Goal: Contribute content: Add original content to the website for others to see

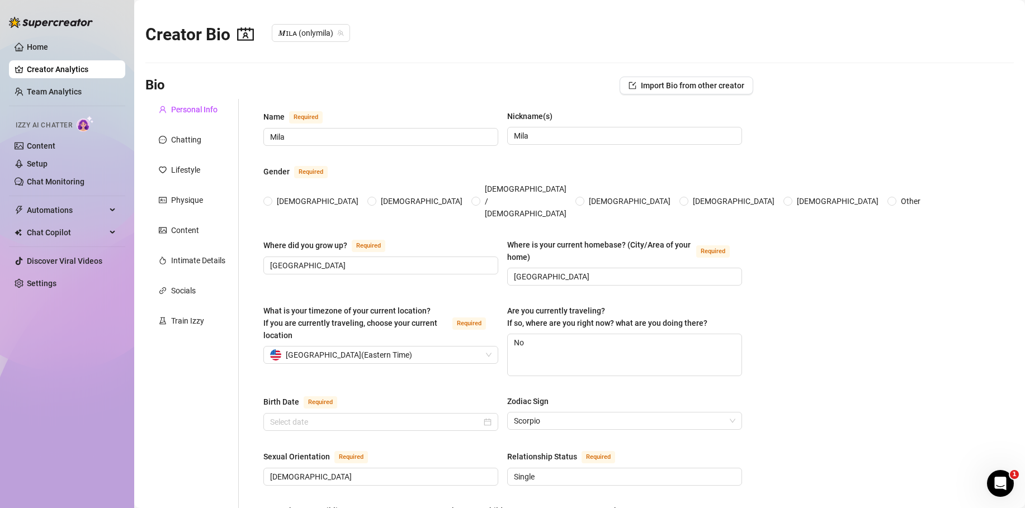
radio input "true"
checkbox input "true"
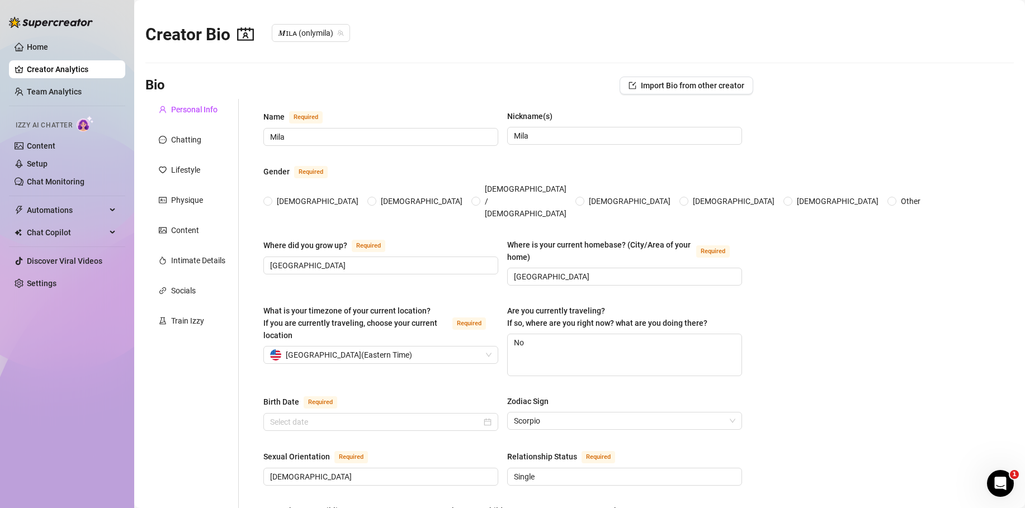
checkbox input "true"
type input "[DATE]"
click at [177, 233] on div "Content" at bounding box center [185, 230] width 28 height 12
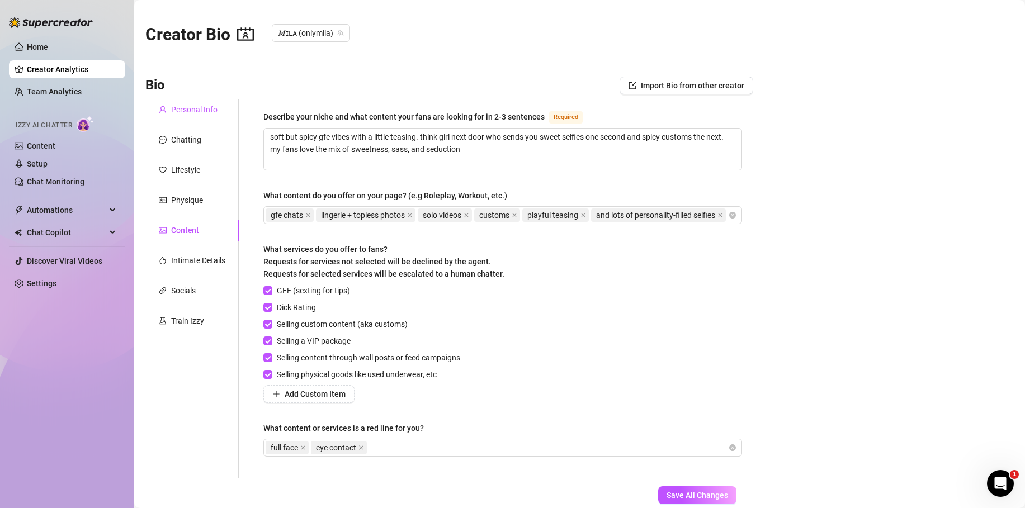
click at [184, 107] on div "Personal Info" at bounding box center [194, 109] width 46 height 12
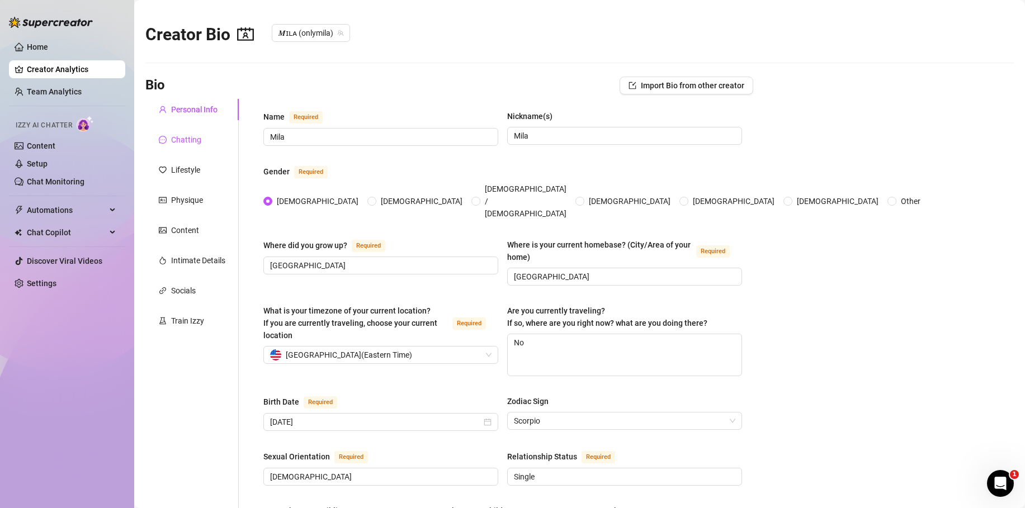
click at [179, 134] on div "Chatting" at bounding box center [186, 140] width 30 height 12
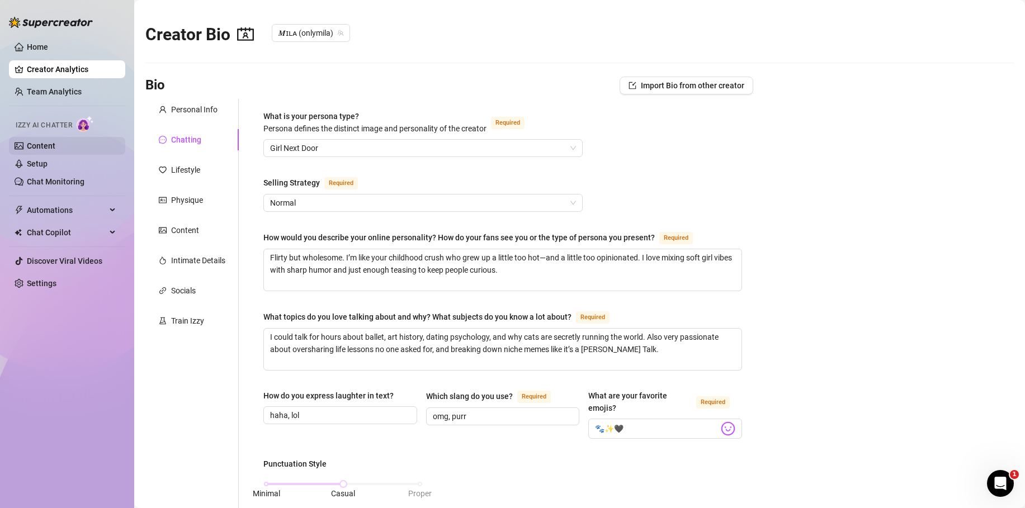
click at [51, 148] on link "Content" at bounding box center [41, 145] width 29 height 9
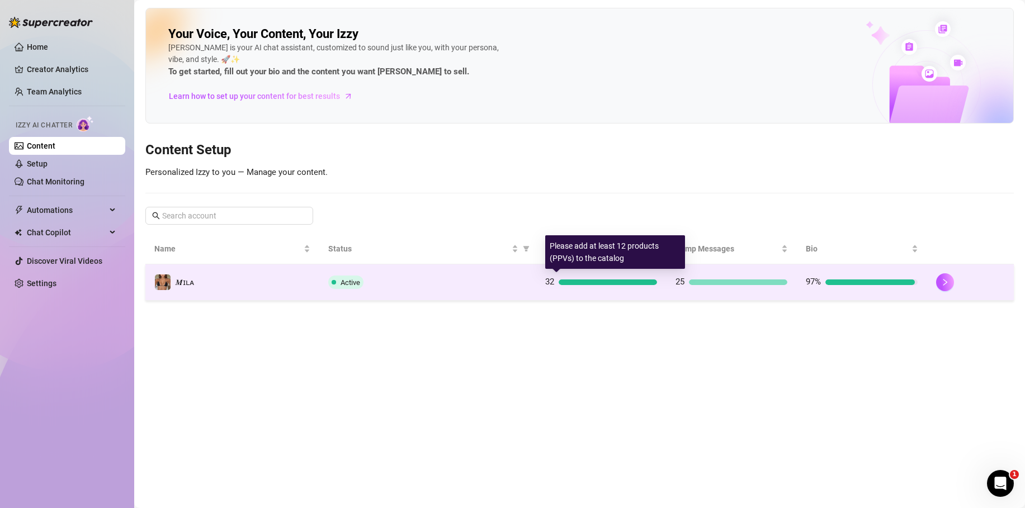
click at [611, 286] on div "32" at bounding box center [601, 282] width 112 height 13
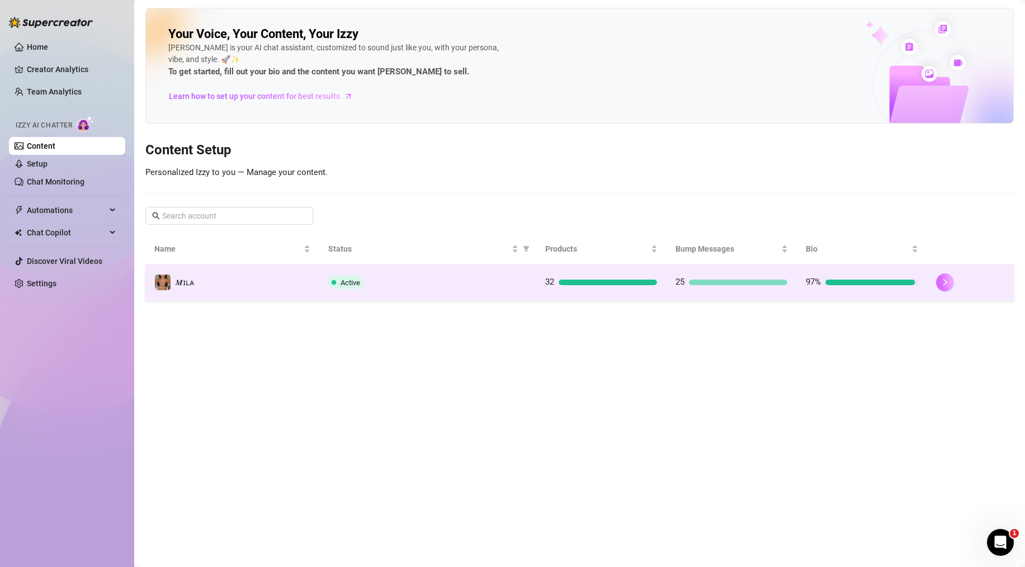
click at [950, 285] on button "button" at bounding box center [945, 282] width 18 height 18
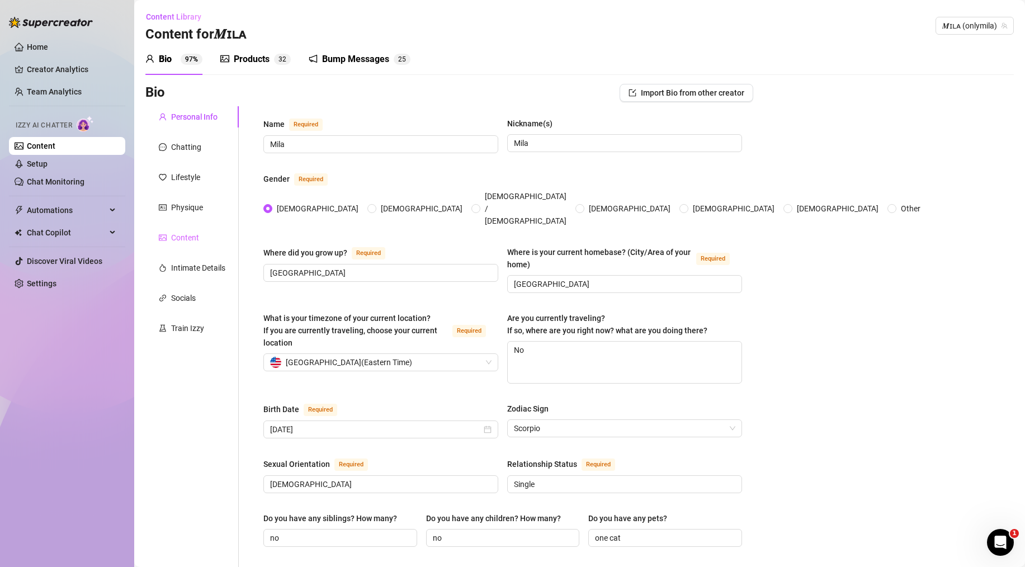
click at [201, 236] on div "Content" at bounding box center [191, 237] width 93 height 21
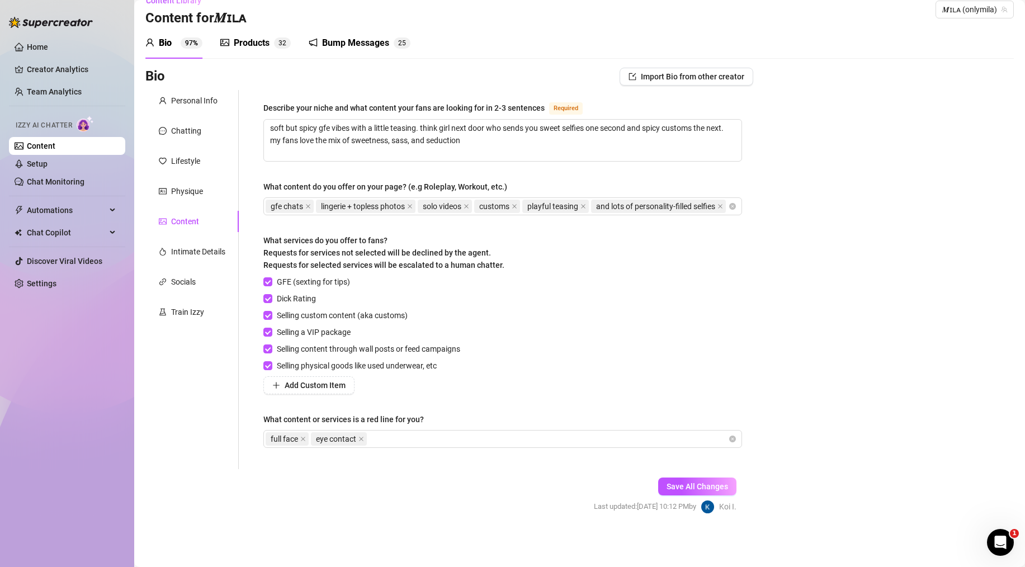
scroll to position [32, 0]
click at [260, 36] on div "Products 3 2" at bounding box center [255, 42] width 70 height 31
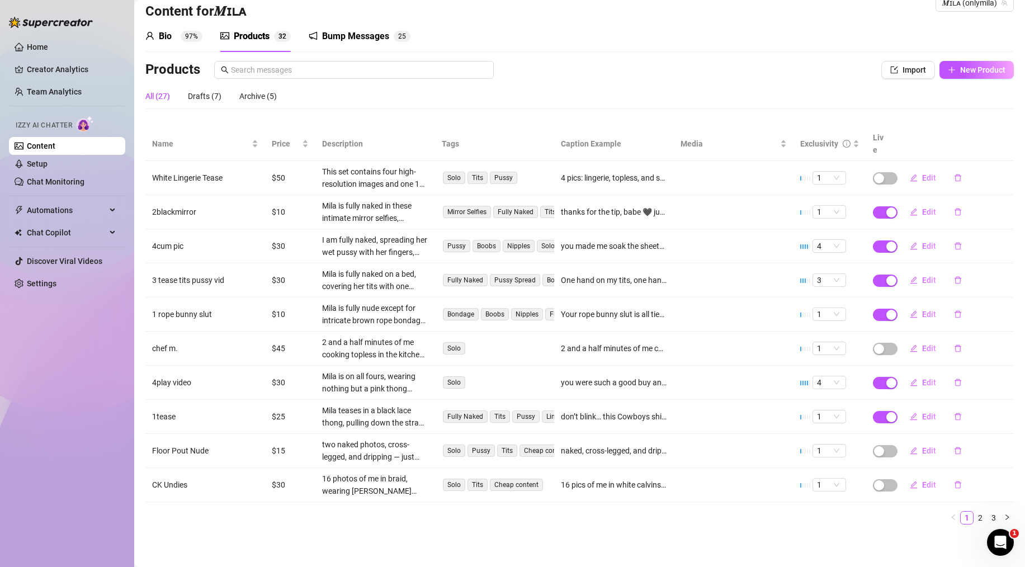
scroll to position [11, 0]
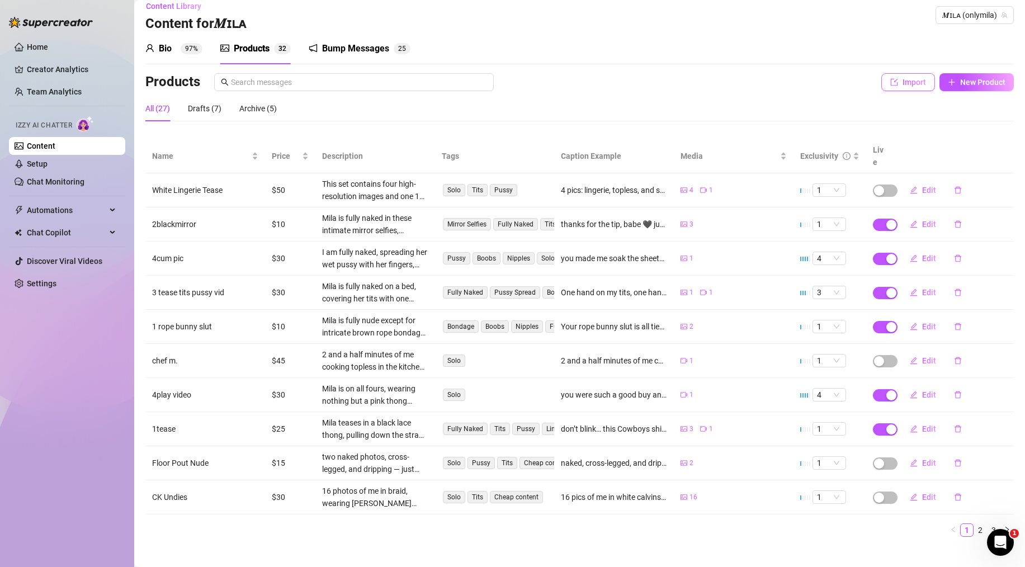
click at [910, 78] on span "Import" at bounding box center [913, 82] width 23 height 9
type textarea "Type your message here..."
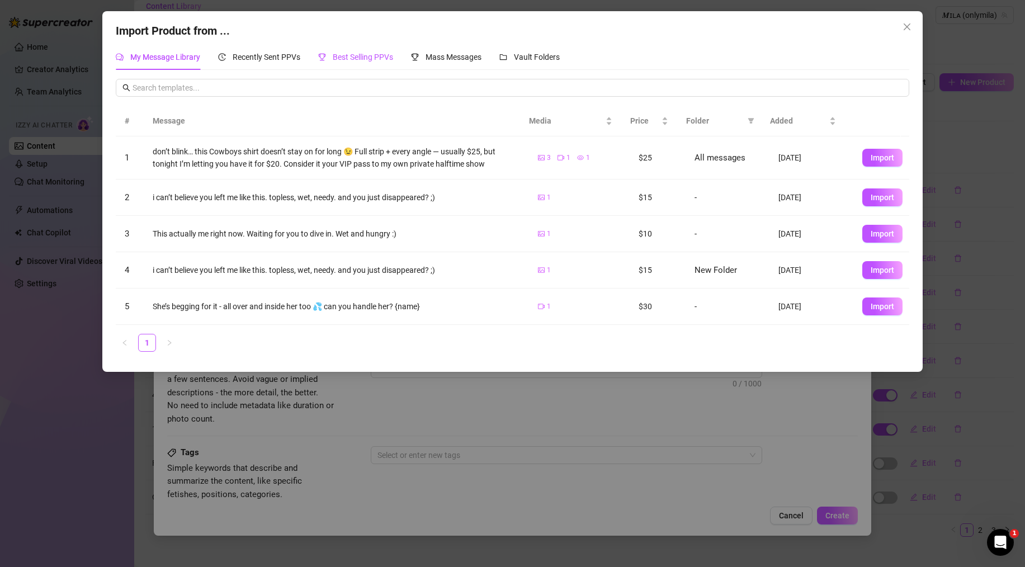
click at [352, 58] on span "Best Selling PPVs" at bounding box center [363, 57] width 60 height 9
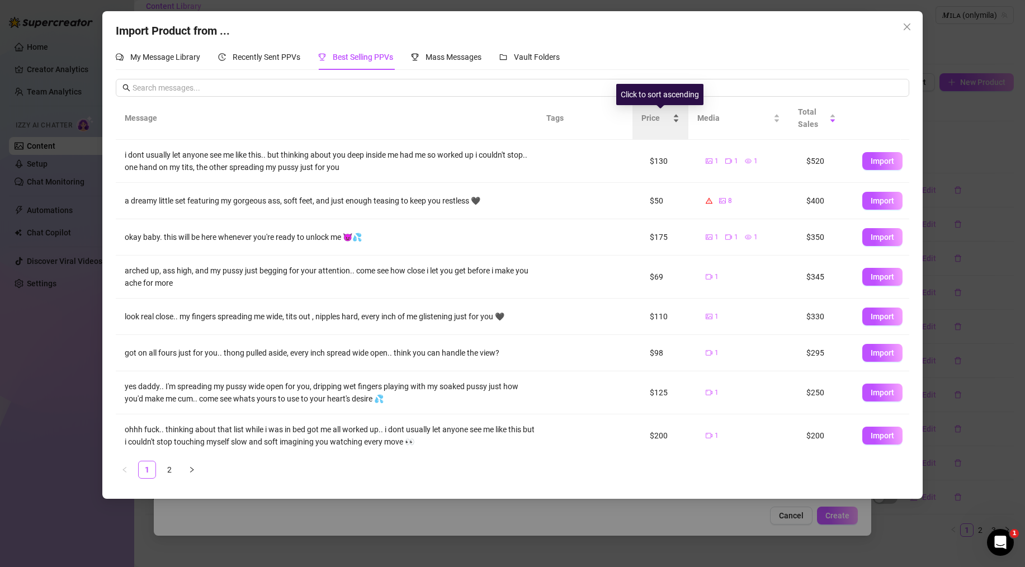
click at [660, 119] on span "Price" at bounding box center [655, 118] width 29 height 12
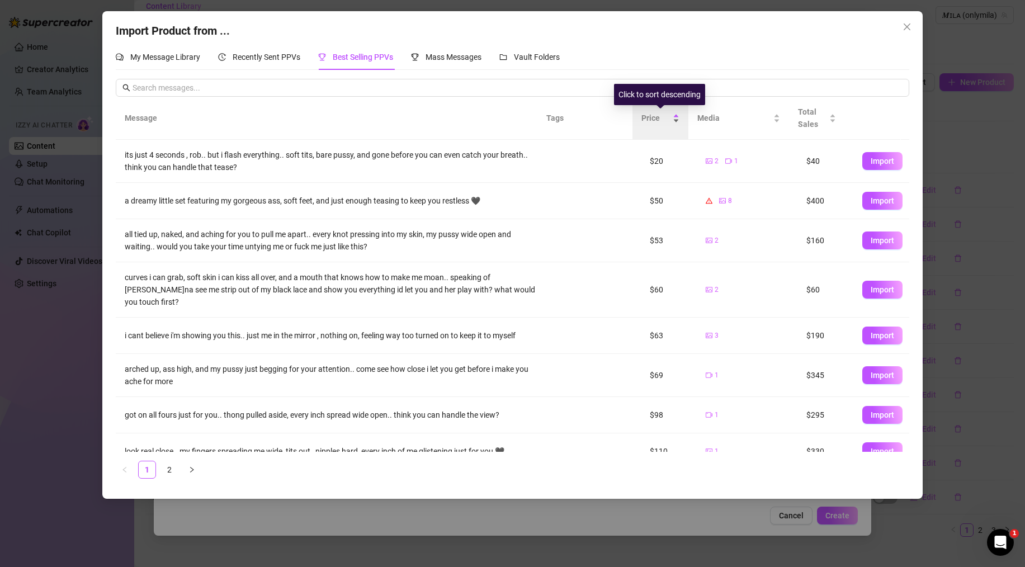
click at [650, 121] on span "Price" at bounding box center [655, 118] width 29 height 12
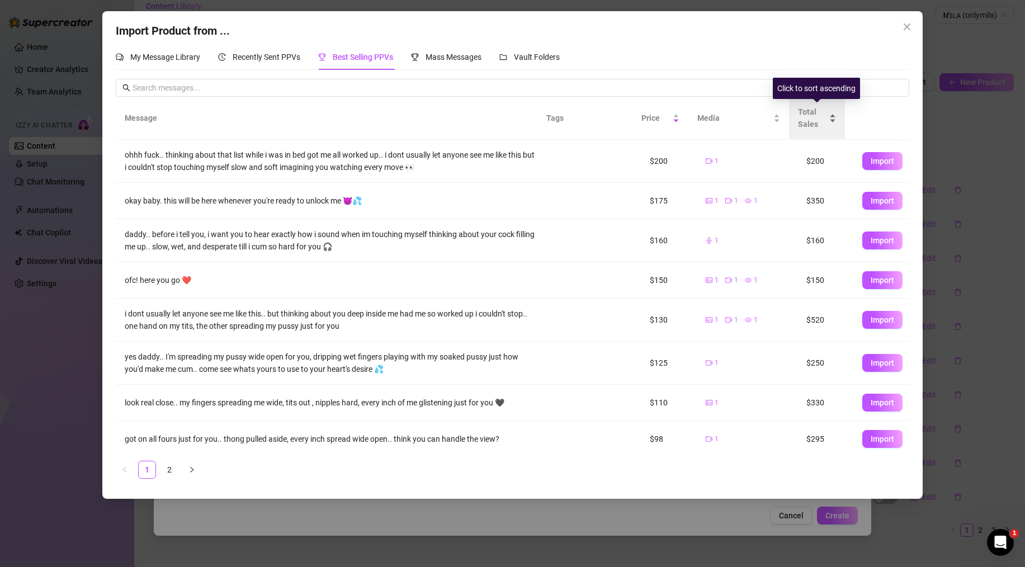
click at [812, 122] on span "Total Sales" at bounding box center [812, 118] width 29 height 25
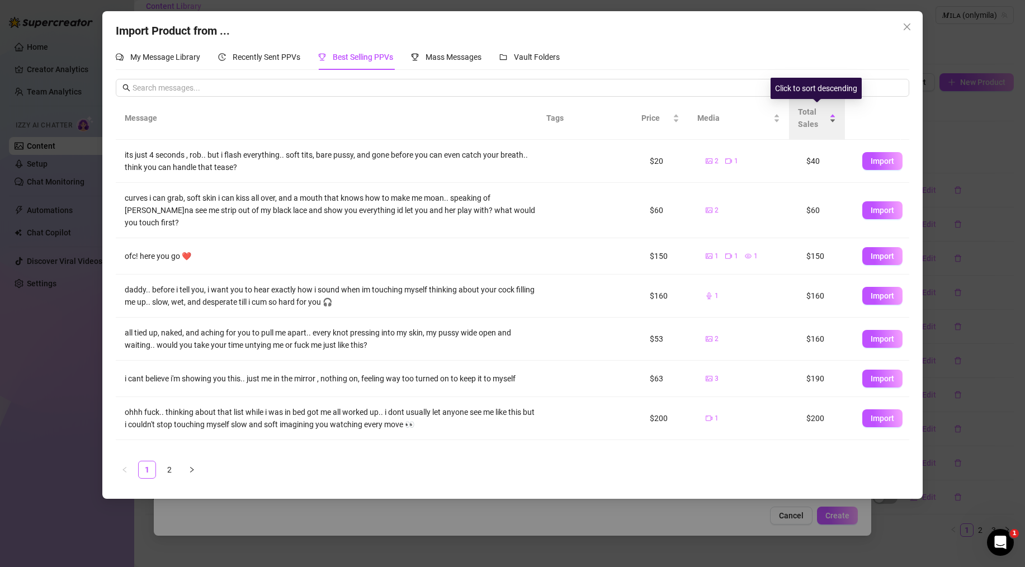
click at [811, 122] on span "Total Sales" at bounding box center [812, 118] width 29 height 25
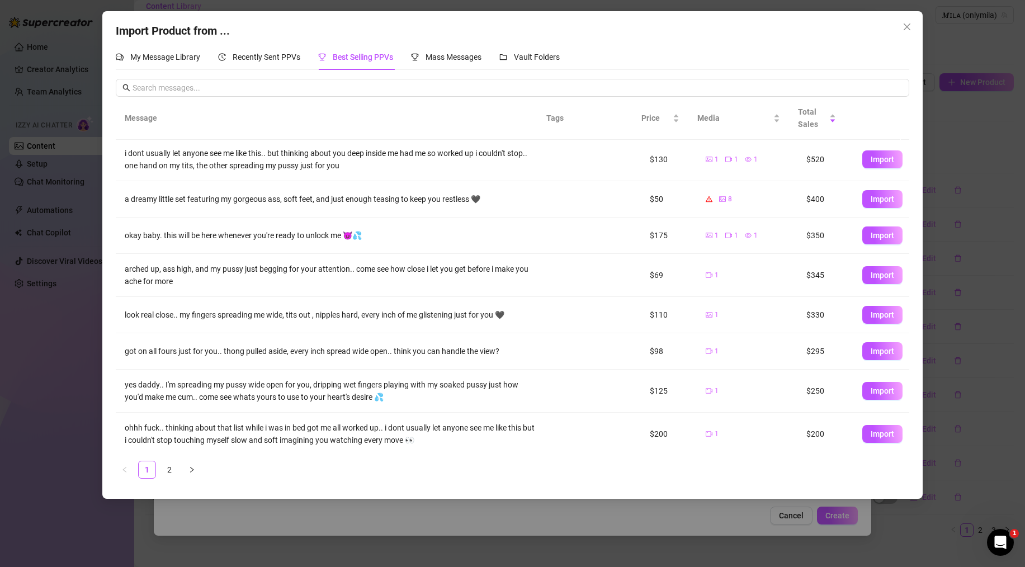
scroll to position [2, 0]
click at [274, 55] on span "Recently Sent PPVs" at bounding box center [267, 57] width 68 height 9
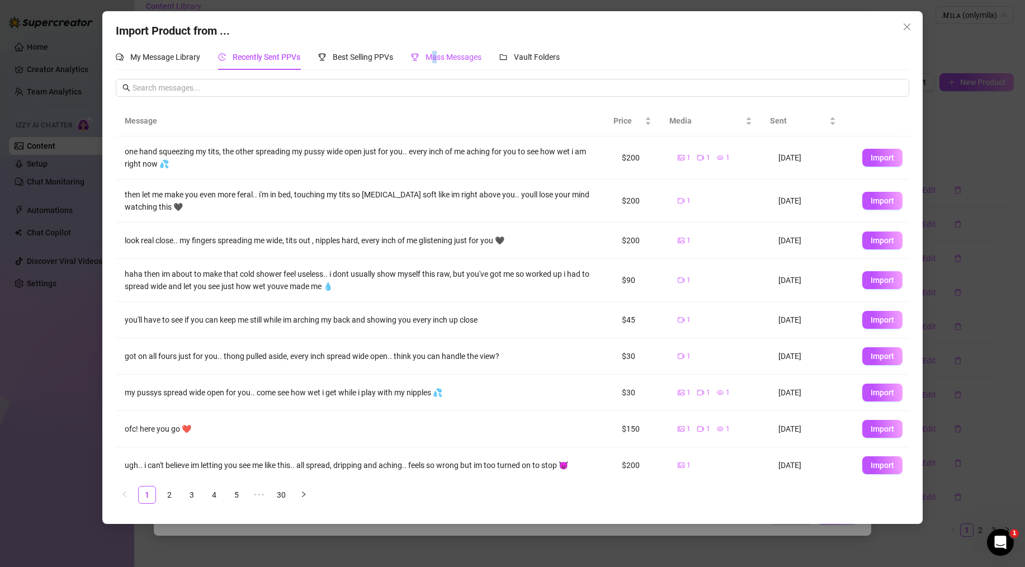
click at [437, 55] on span "Mass Messages" at bounding box center [453, 57] width 56 height 9
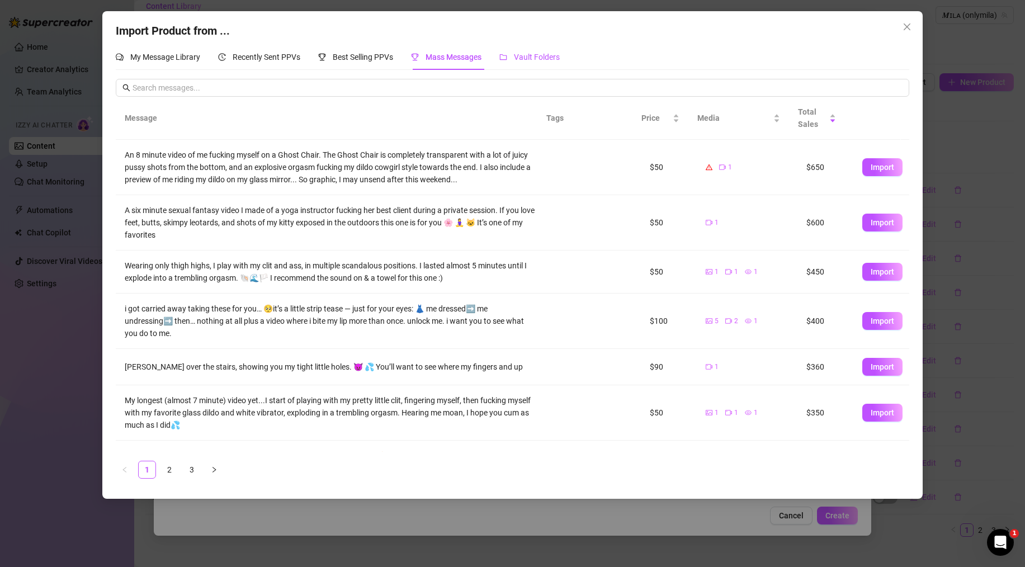
click at [549, 57] on span "Vault Folders" at bounding box center [537, 57] width 46 height 9
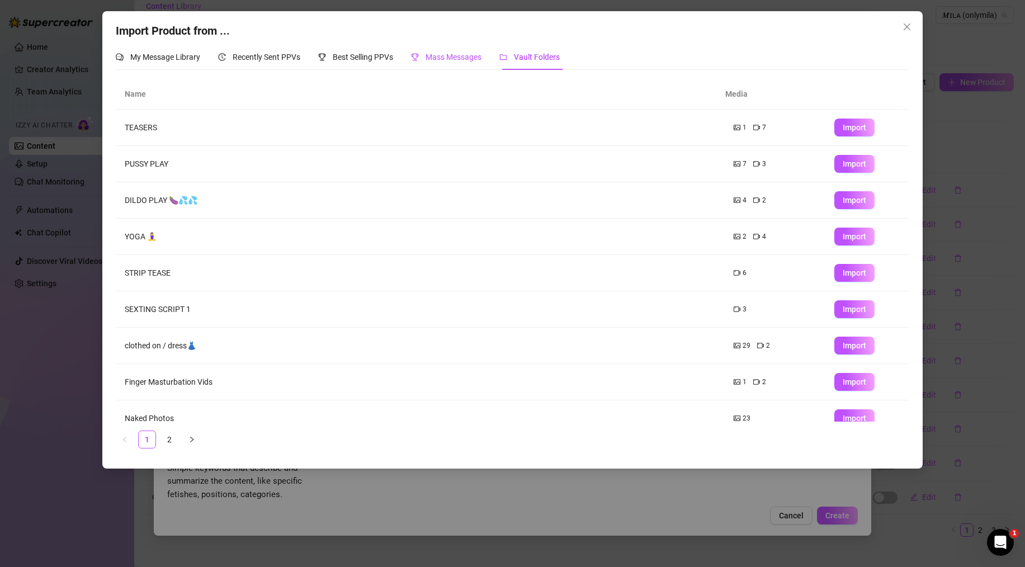
click at [460, 56] on span "Mass Messages" at bounding box center [453, 57] width 56 height 9
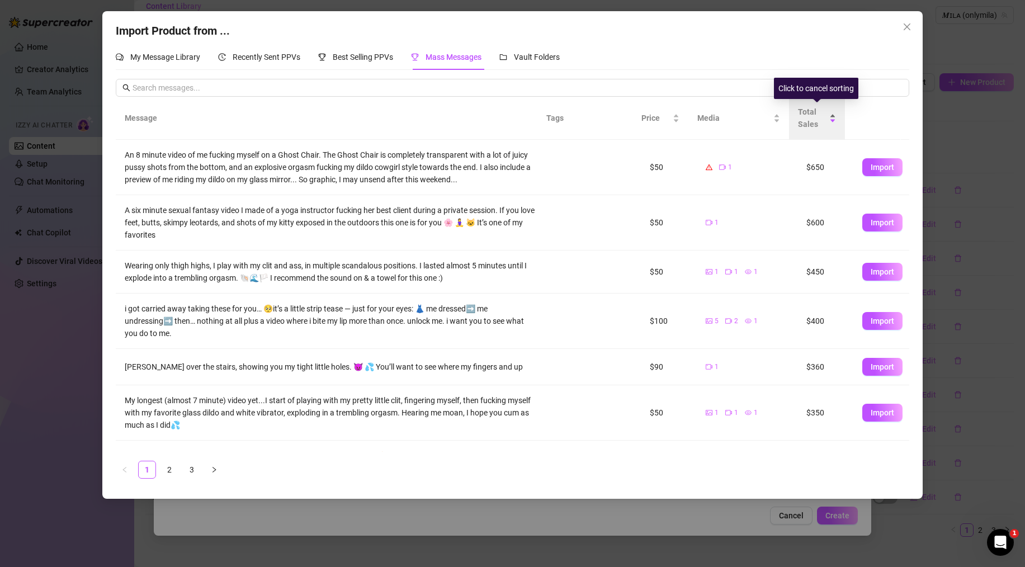
click at [809, 122] on span "Total Sales" at bounding box center [812, 118] width 29 height 25
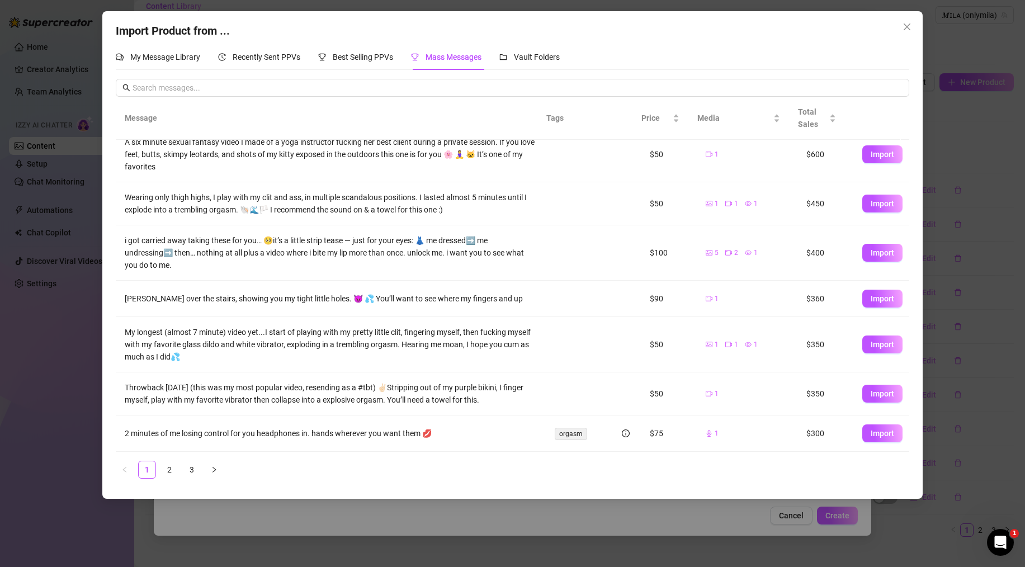
scroll to position [0, 0]
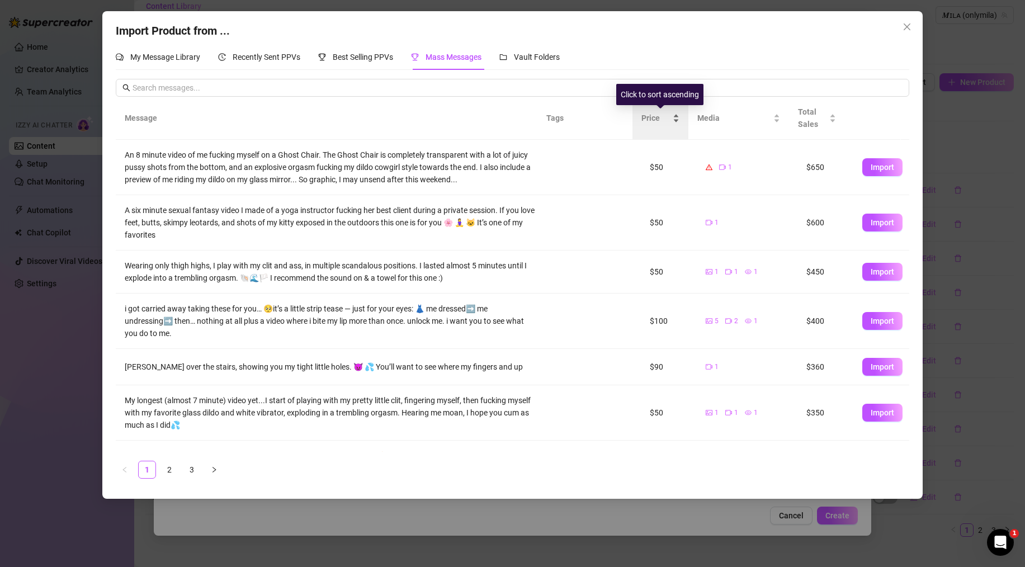
click at [651, 119] on span "Price" at bounding box center [655, 118] width 29 height 12
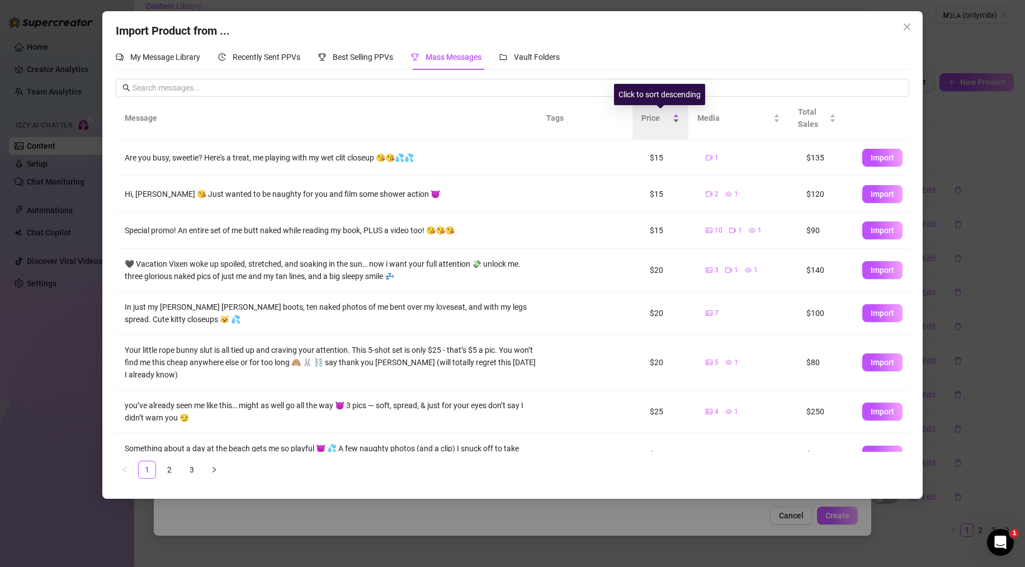
click at [660, 123] on span "Price" at bounding box center [655, 118] width 29 height 12
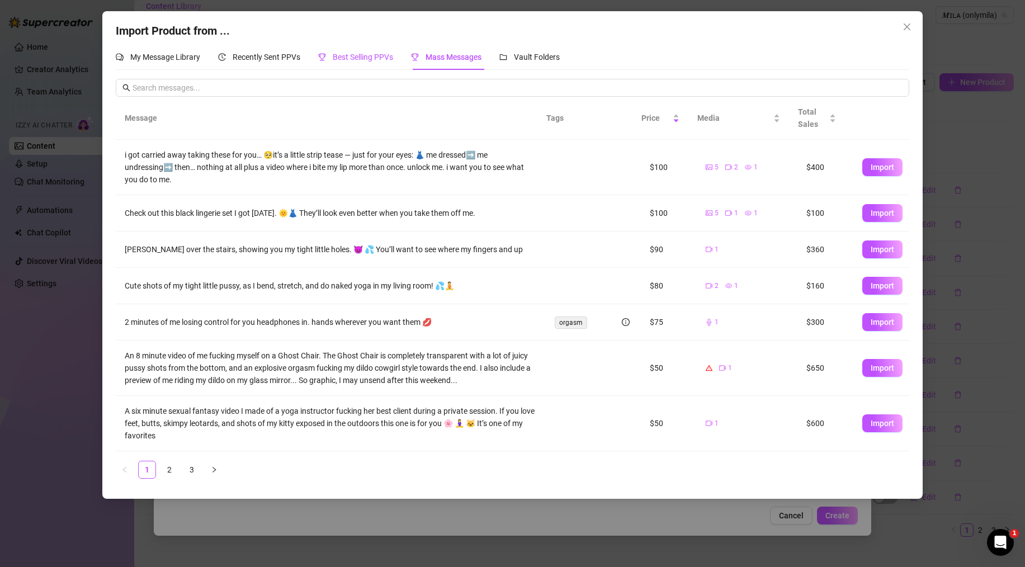
click at [386, 63] on div "Best Selling PPVs" at bounding box center [355, 57] width 75 height 12
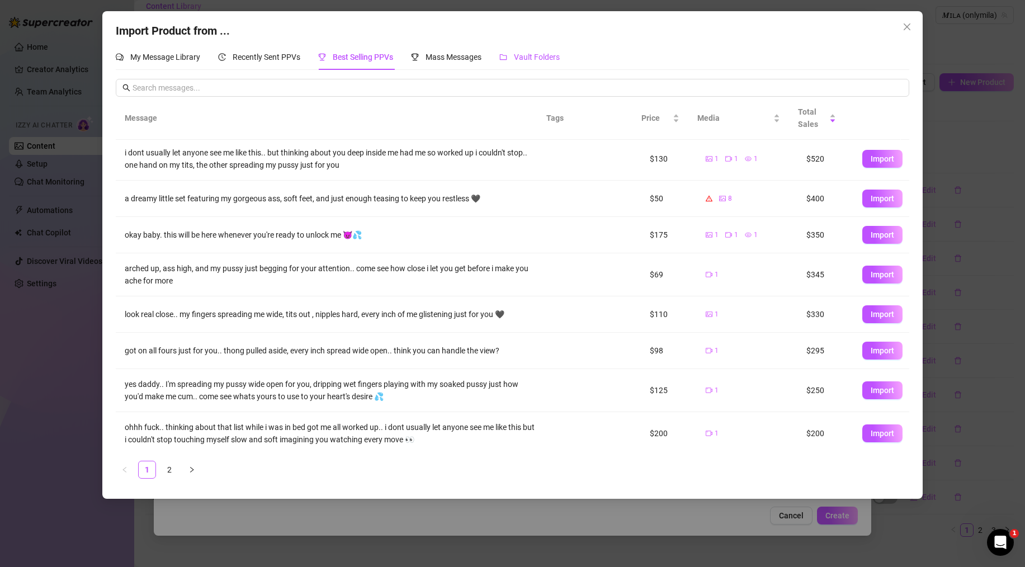
click at [507, 59] on icon "folder" at bounding box center [503, 57] width 8 height 8
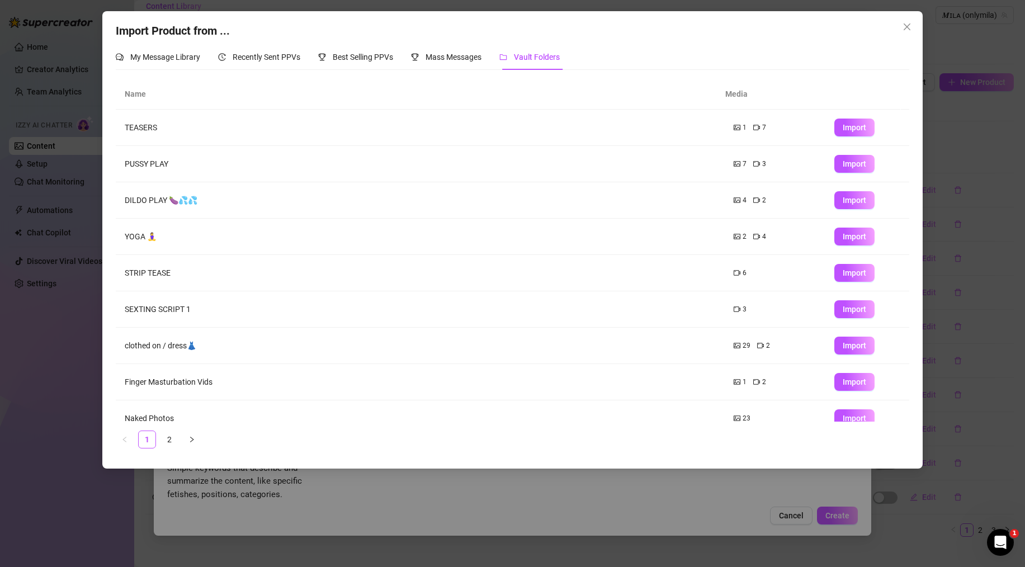
scroll to position [51, 0]
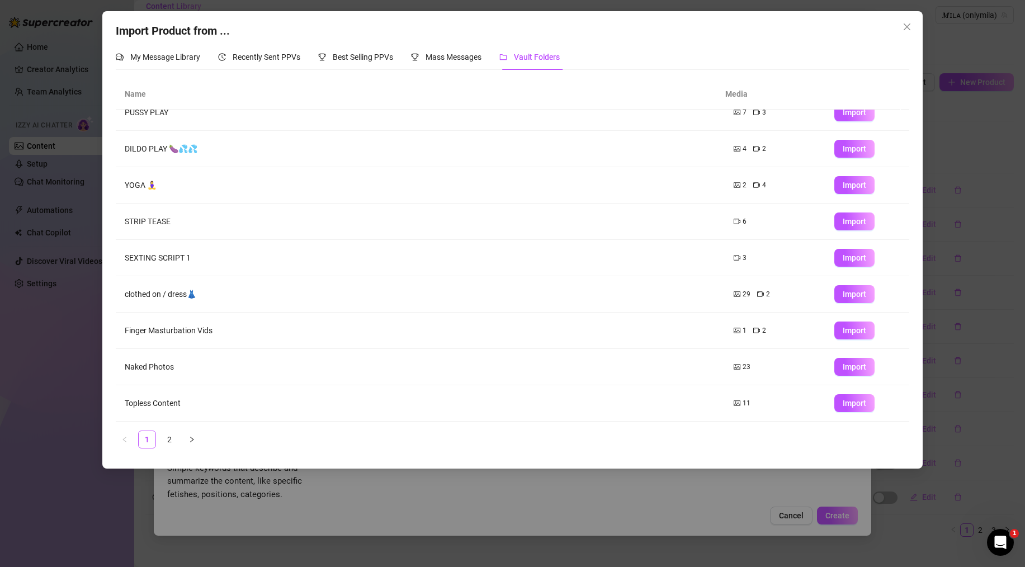
click at [163, 429] on div "Name Media TEASERS 1 7 Import PUSSY PLAY 7 3 Import DILDO PLAY 🍆💦💦 4 2 Import Y…" at bounding box center [512, 263] width 793 height 369
click at [163, 434] on link "2" at bounding box center [169, 439] width 17 height 17
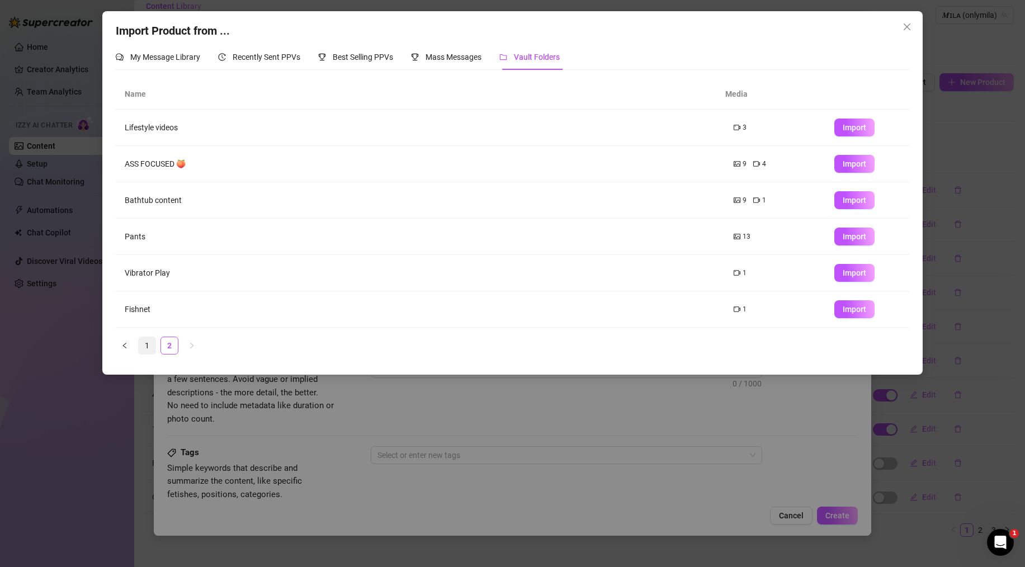
click at [144, 347] on link "1" at bounding box center [147, 345] width 17 height 17
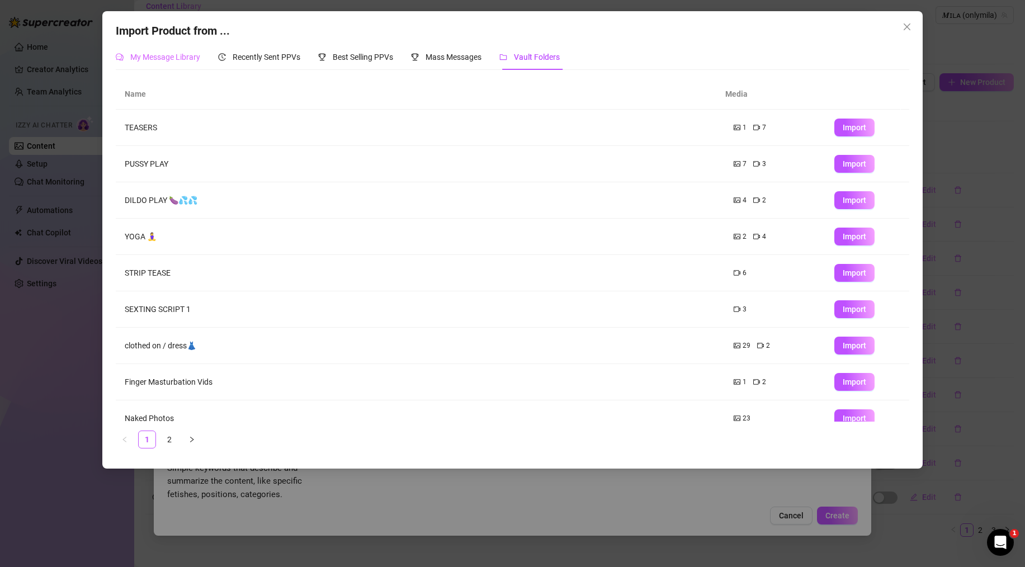
click at [142, 50] on div "My Message Library" at bounding box center [158, 57] width 84 height 26
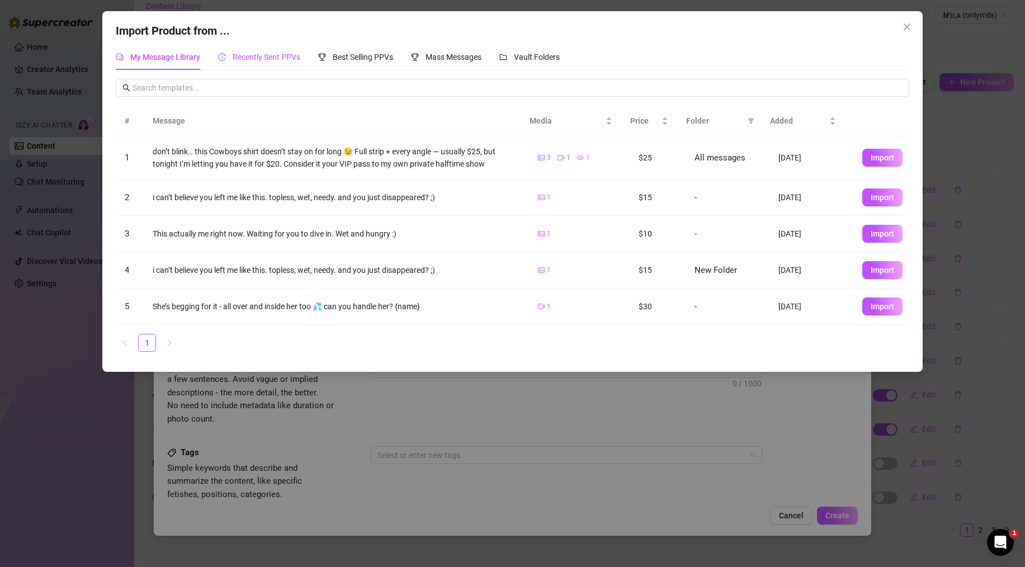
click at [287, 54] on span "Recently Sent PPVs" at bounding box center [267, 57] width 68 height 9
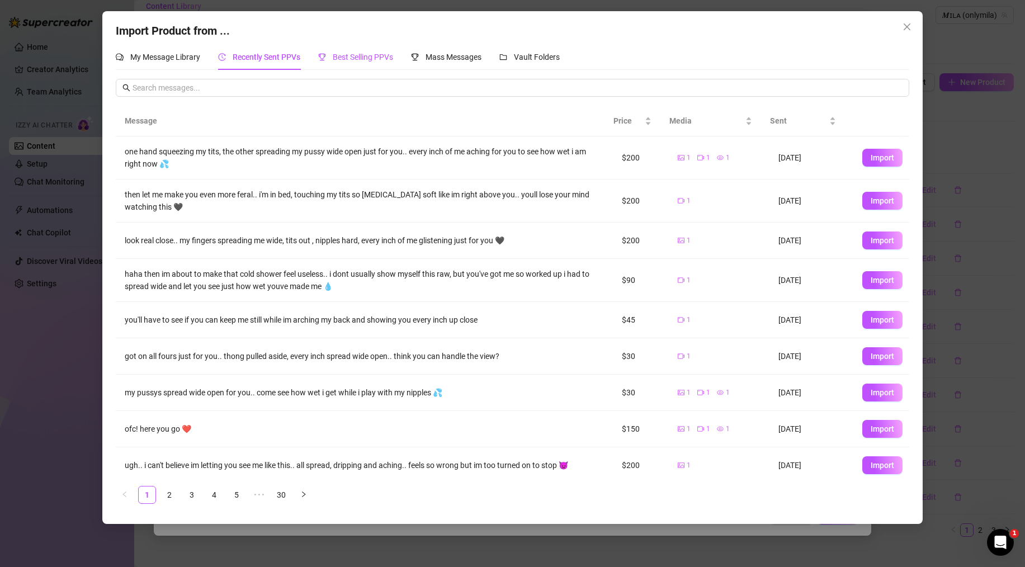
click at [389, 60] on span "Best Selling PPVs" at bounding box center [363, 57] width 60 height 9
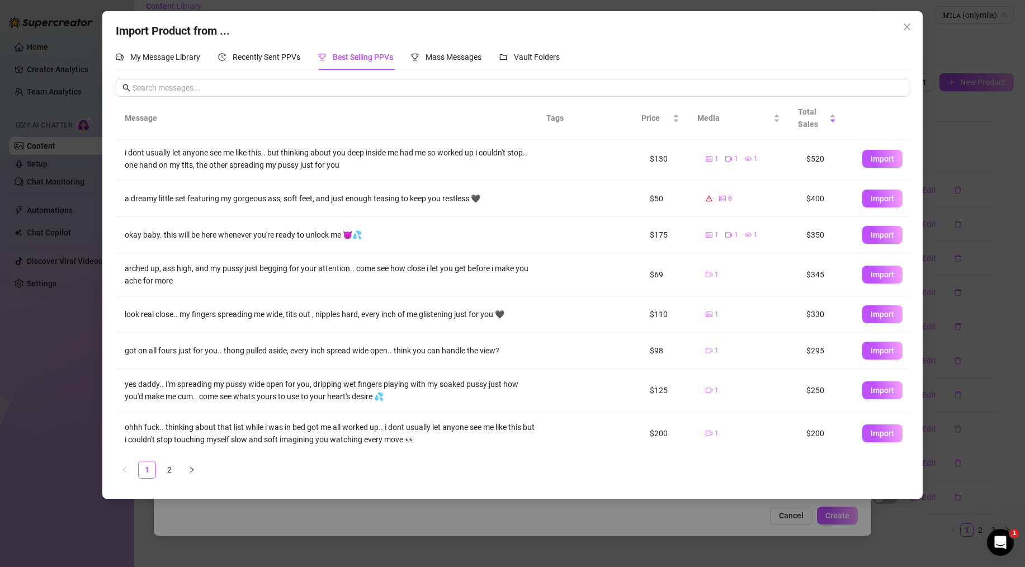
click at [916, 34] on div "Import Product from ... My Message Library Recently Sent PPVs Best Selling PPVs…" at bounding box center [511, 254] width 819 height 487
click at [915, 29] on span "Close" at bounding box center [907, 26] width 18 height 9
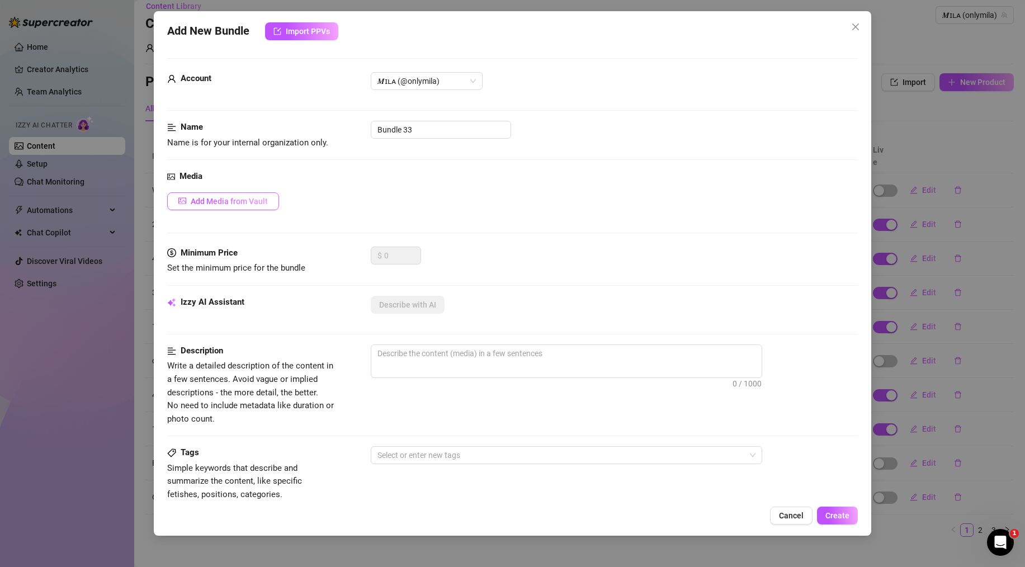
click at [250, 202] on span "Add Media from Vault" at bounding box center [229, 201] width 77 height 9
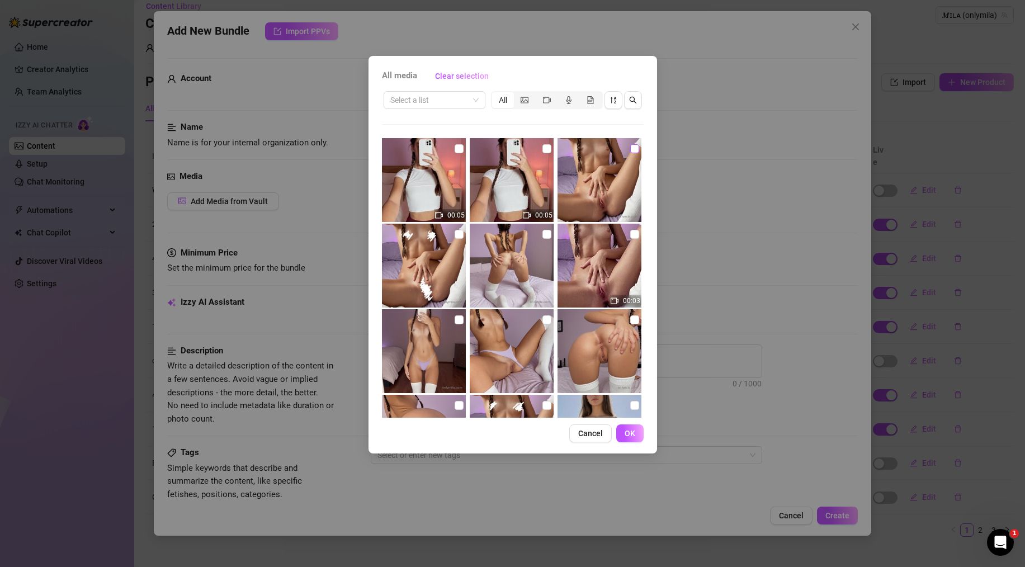
click at [630, 146] on input "checkbox" at bounding box center [634, 148] width 9 height 9
checkbox input "true"
click at [837, 508] on div "All media Clear selection Select a list All 00:05 00:05 00:03 00:05 01:24 01:29…" at bounding box center [512, 283] width 1025 height 567
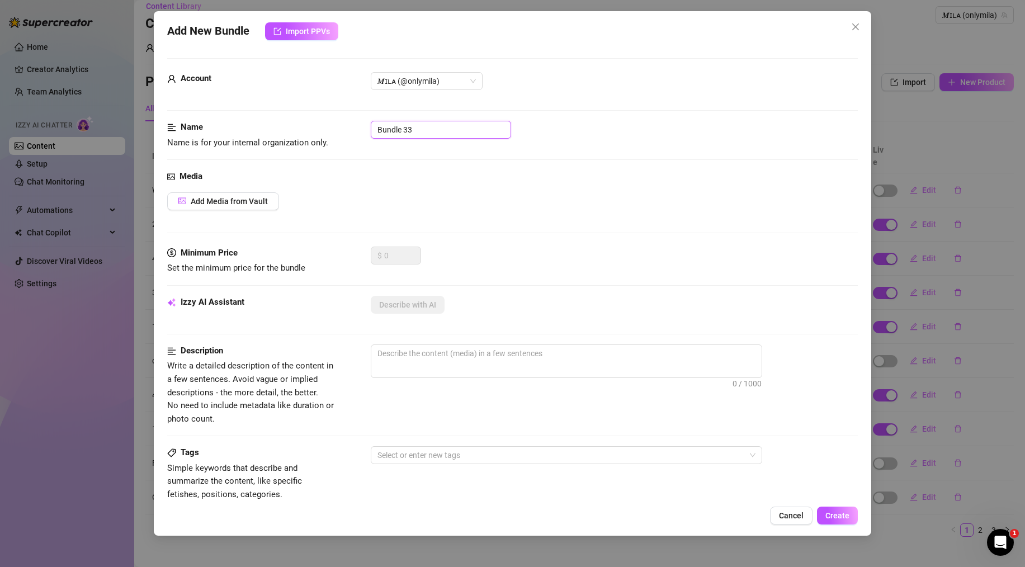
click at [428, 129] on input "Bundle 33" at bounding box center [441, 130] width 140 height 18
drag, startPoint x: 428, startPoint y: 129, endPoint x: 330, endPoint y: 103, distance: 100.6
click at [330, 103] on form "Account 𝑴ɪʟᴀ (@onlymila) Name Name is for your internal organization only. Bund…" at bounding box center [512, 447] width 690 height 779
type input "4picpussy"
click at [214, 205] on span "Add Media from Vault" at bounding box center [229, 201] width 77 height 9
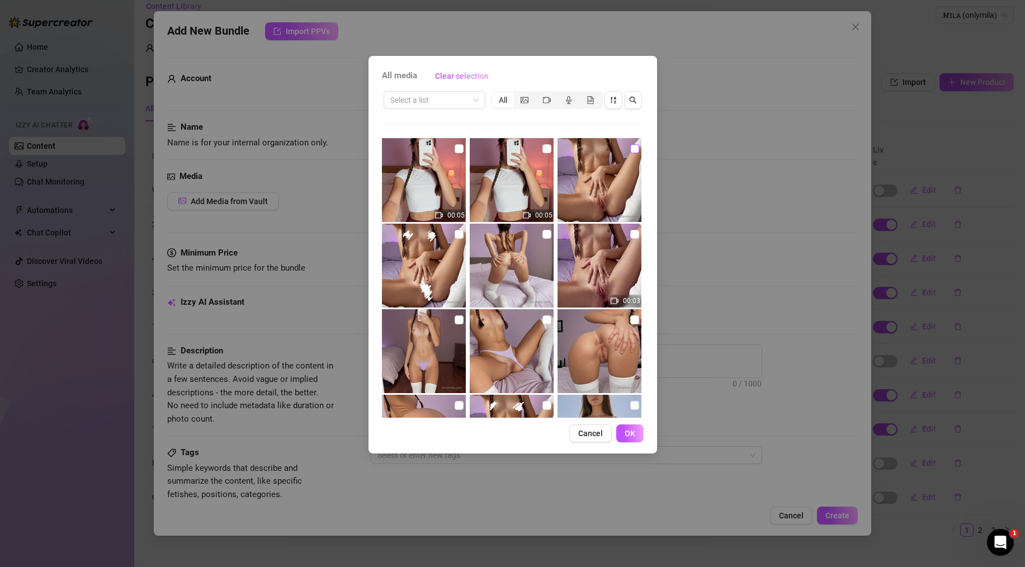
click at [630, 148] on input "checkbox" at bounding box center [634, 148] width 9 height 9
checkbox input "true"
click at [631, 439] on button "OK" at bounding box center [629, 433] width 27 height 18
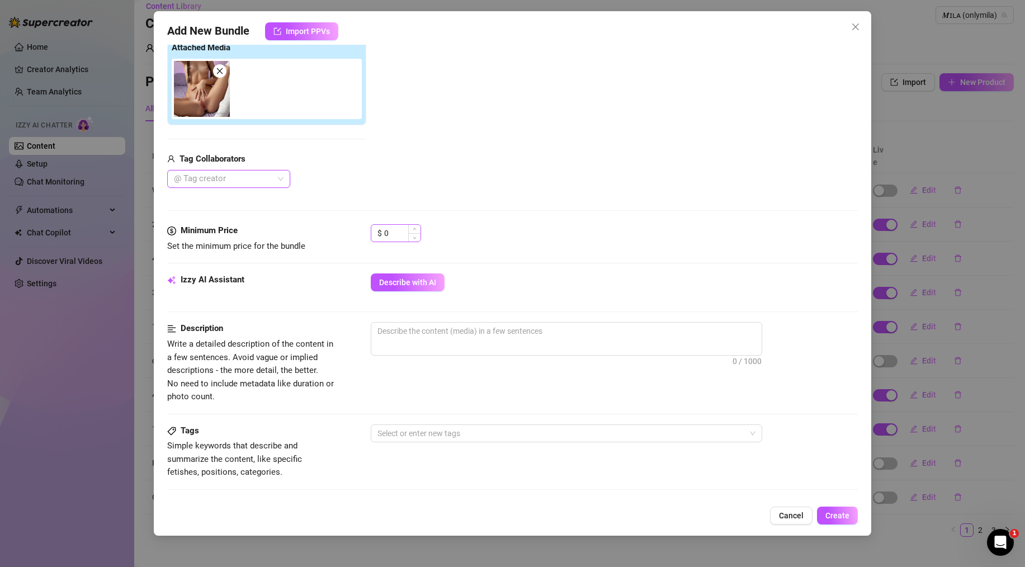
scroll to position [182, 0]
click at [400, 234] on input "0" at bounding box center [402, 232] width 36 height 17
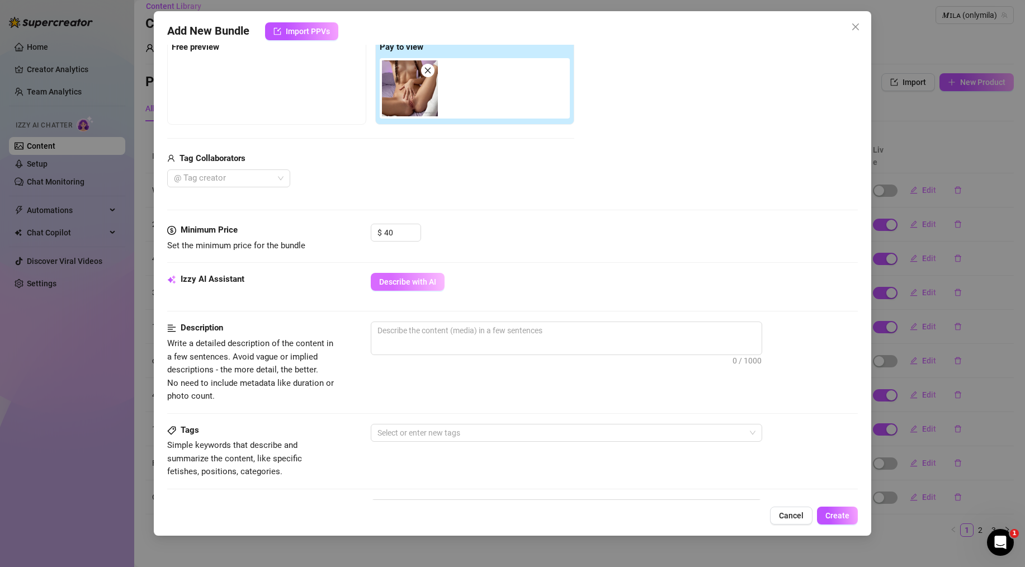
click at [410, 276] on button "Describe with AI" at bounding box center [408, 282] width 74 height 18
click at [400, 233] on input "40" at bounding box center [402, 232] width 36 height 17
type input "4"
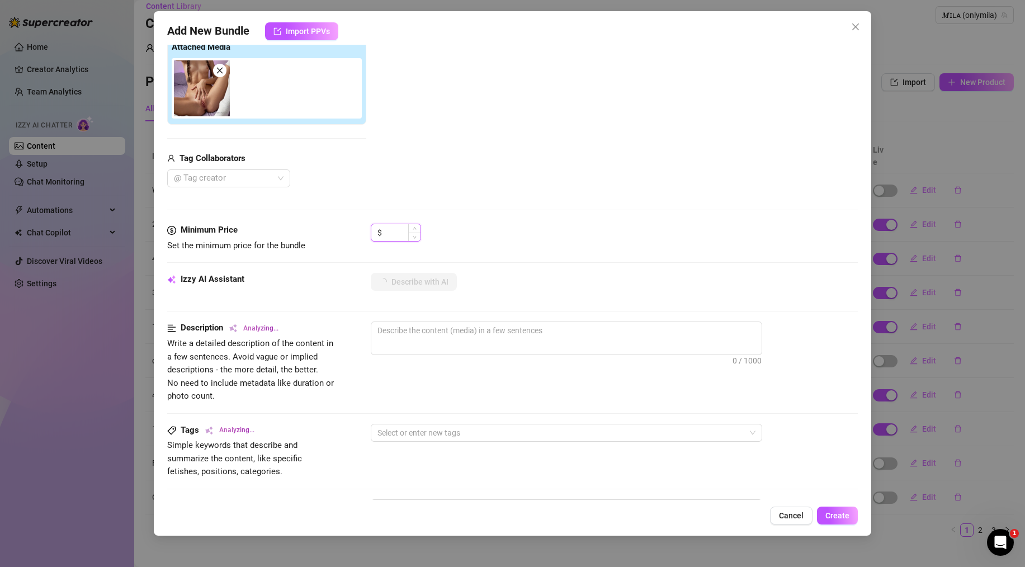
type textarea "Mila"
type textarea "Mila is"
type textarea "Mila is fully"
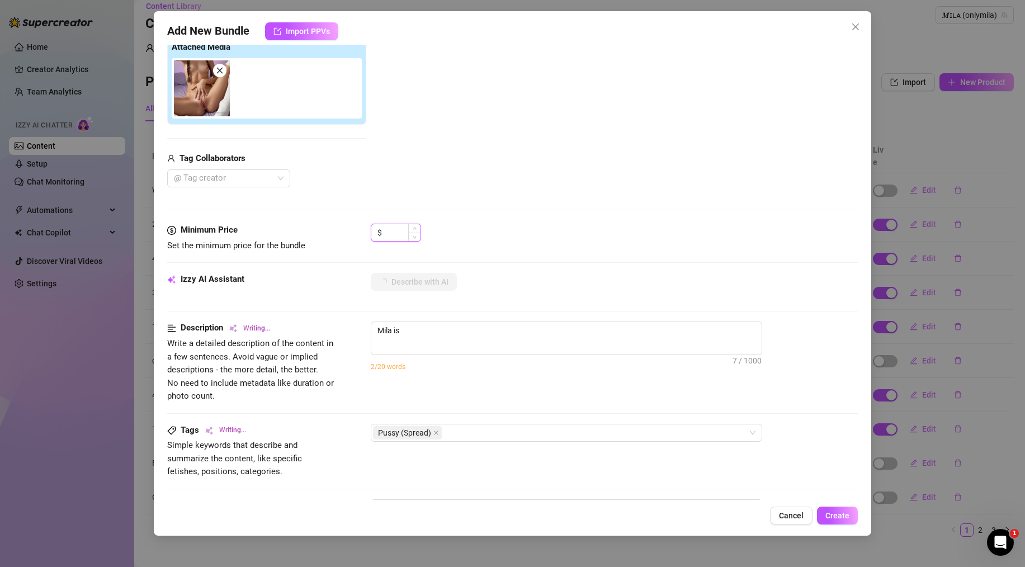
type textarea "Mila is fully"
type textarea "Mila is fully naked"
type input "3"
type textarea "Mila is fully naked on"
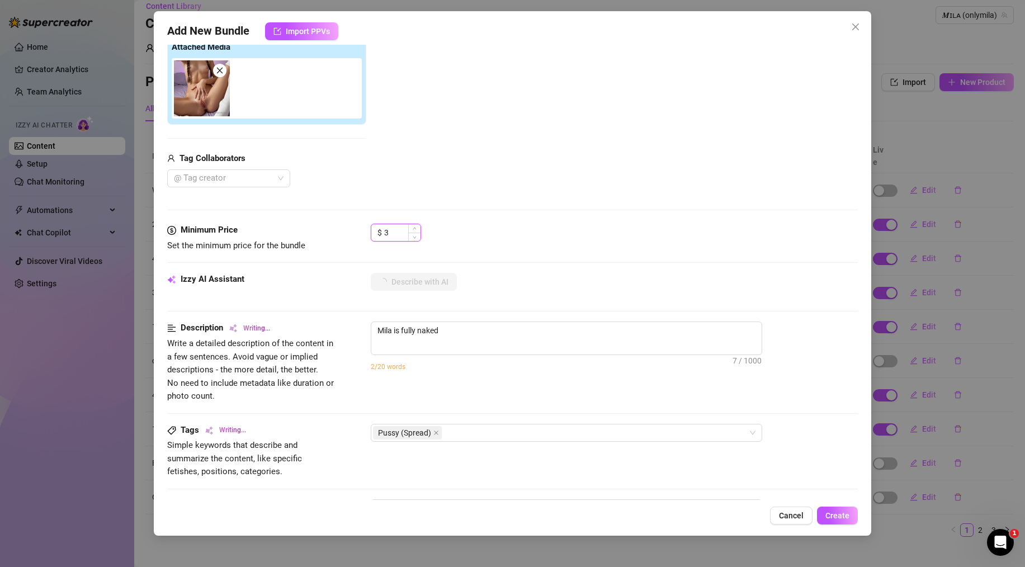
type textarea "Mila is fully naked on"
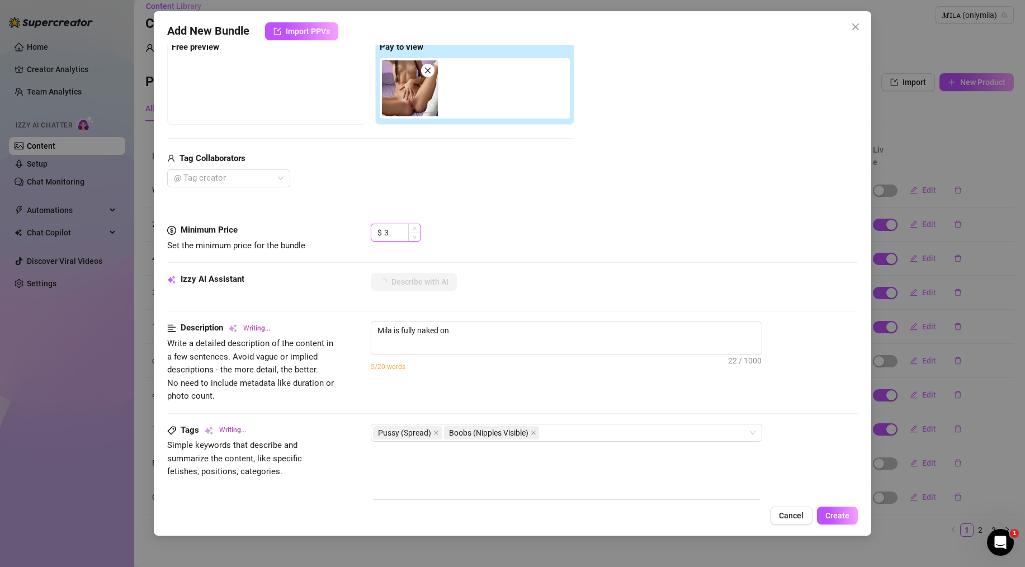
type textarea "Mila is fully naked on a"
type input "30"
type textarea "Mila is fully naked on a bed,"
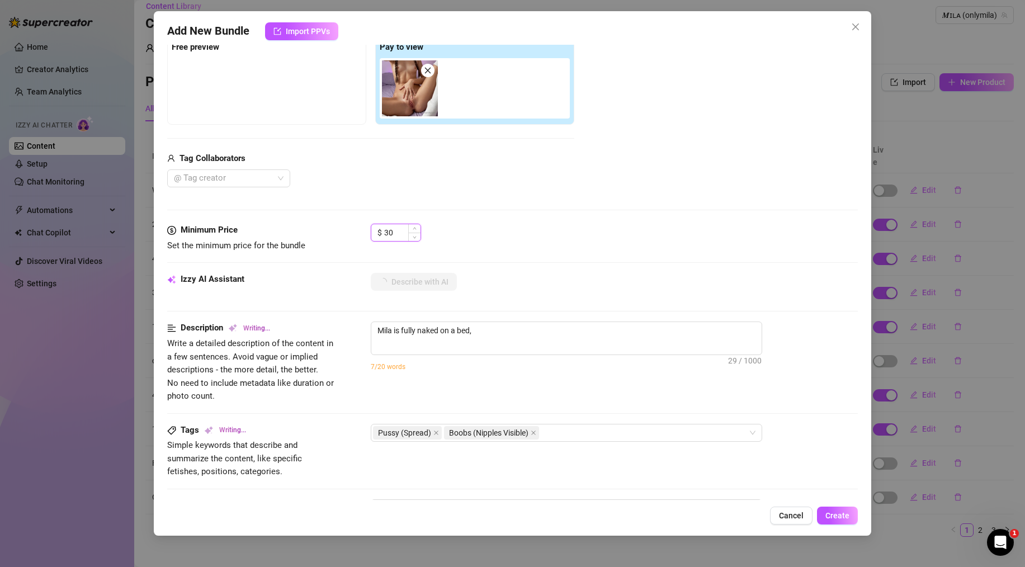
type textarea "Mila is fully naked on a bed, legs"
type textarea "Mila is fully naked on a bed, legs spread"
type textarea "Mila is fully naked on a bed, legs spread wide"
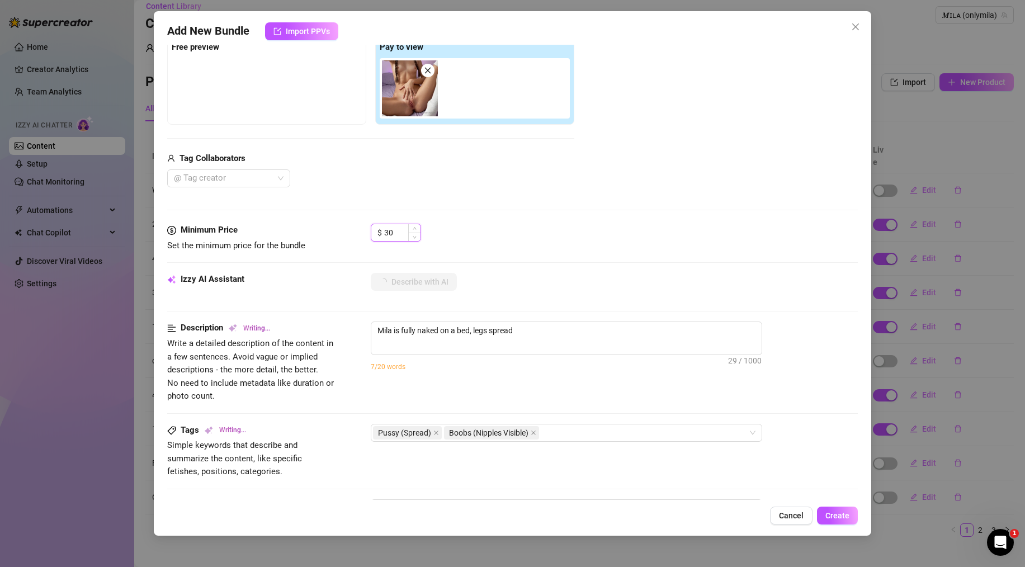
type textarea "Mila is fully naked on a bed, legs spread wide"
type textarea "Mila is fully naked on a bed, legs spread wide with"
type textarea "Mila is fully naked on a bed, legs spread wide with her"
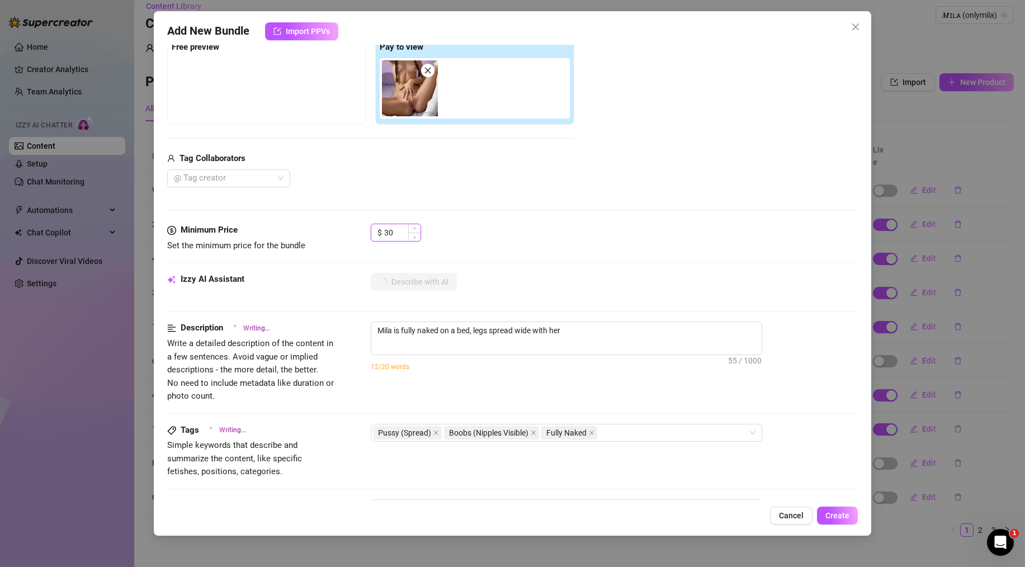
type textarea "Mila is fully naked on a bed, legs spread wide with her hand"
type textarea "Mila is fully naked on a bed, legs spread wide with her hand pulling"
type textarea "Mila is fully naked on a bed, legs spread wide with her hand pulling her"
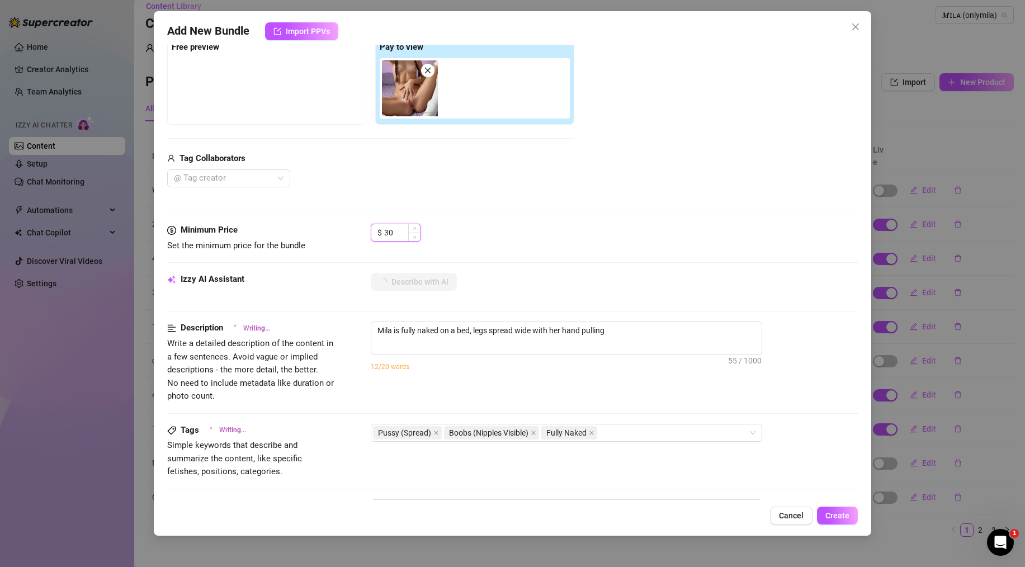
type textarea "Mila is fully naked on a bed, legs spread wide with her hand pulling her"
type textarea "Mila is fully naked on a bed, legs spread wide with her hand pulling her pussy"
type textarea "Mila is fully naked on a bed, legs spread wide with her hand pulling her pussy …"
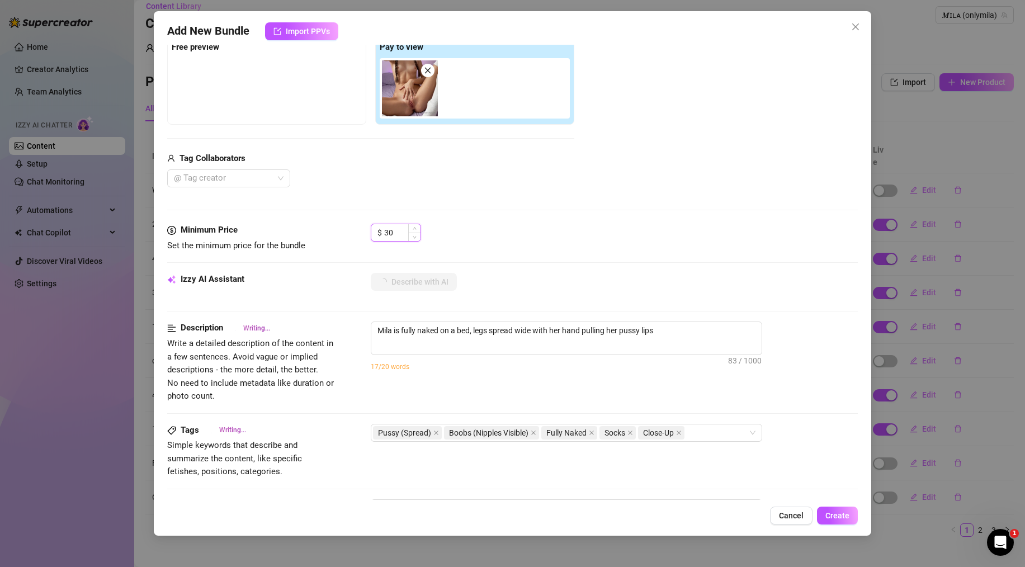
type textarea "Mila is fully naked on a bed, legs spread wide with her hand pulling her pussy …"
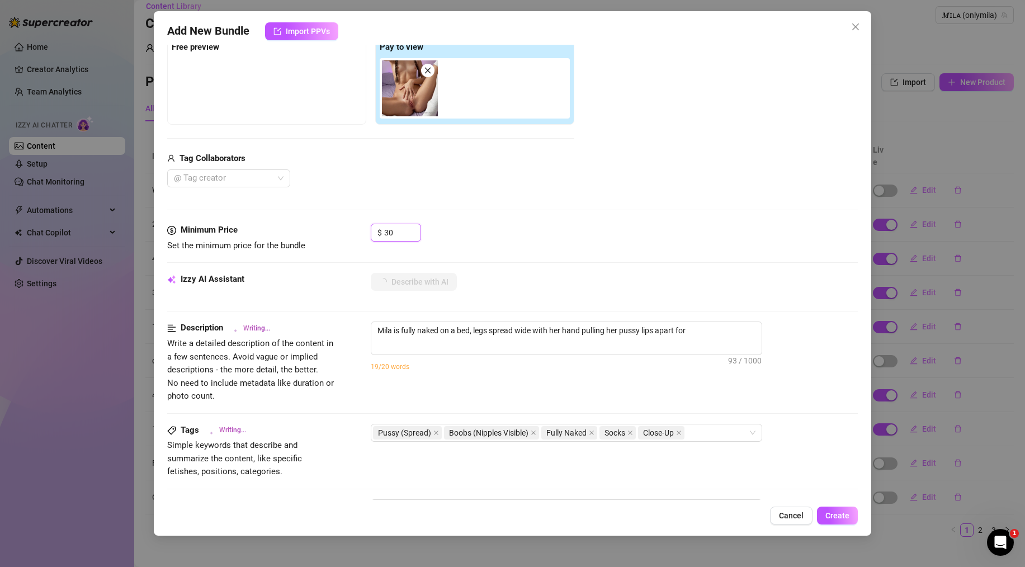
type textarea "Mila is fully naked on a bed, legs spread wide with her hand pulling her pussy …"
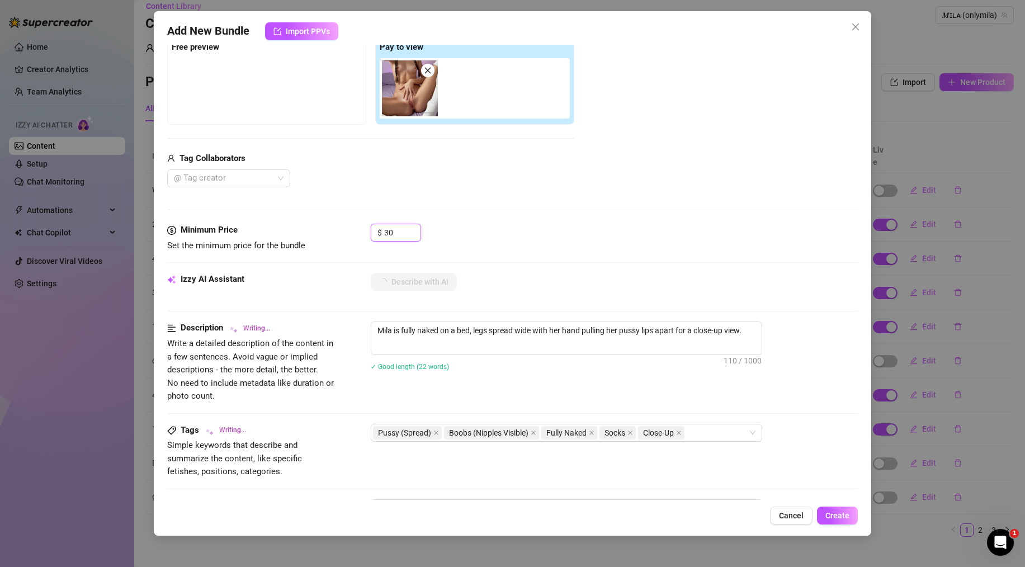
type textarea "Mila is fully naked on a bed, legs spread wide with her hand pulling her pussy …"
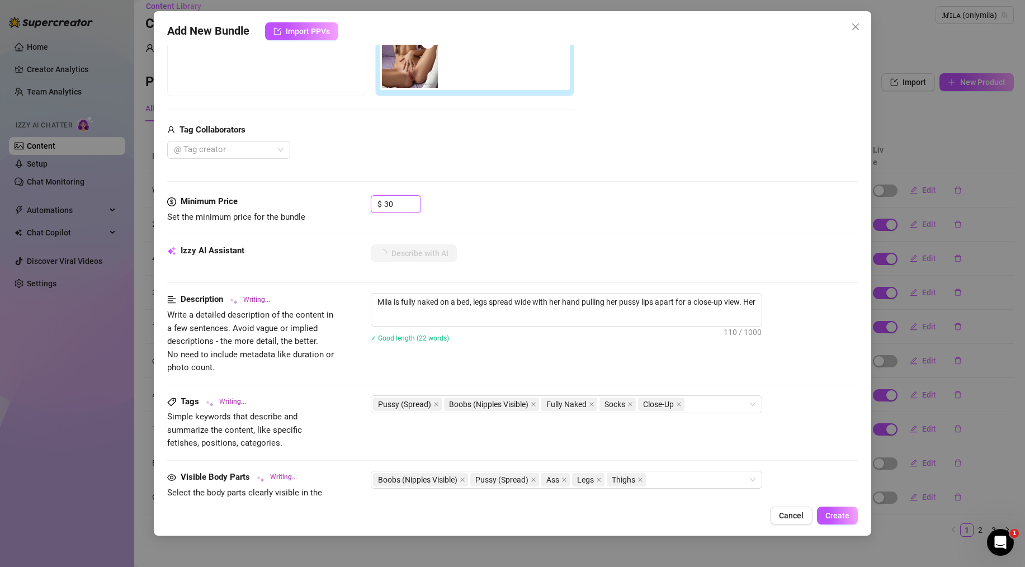
type textarea "Mila is fully naked on a bed, legs spread wide with her hand pulling her pussy …"
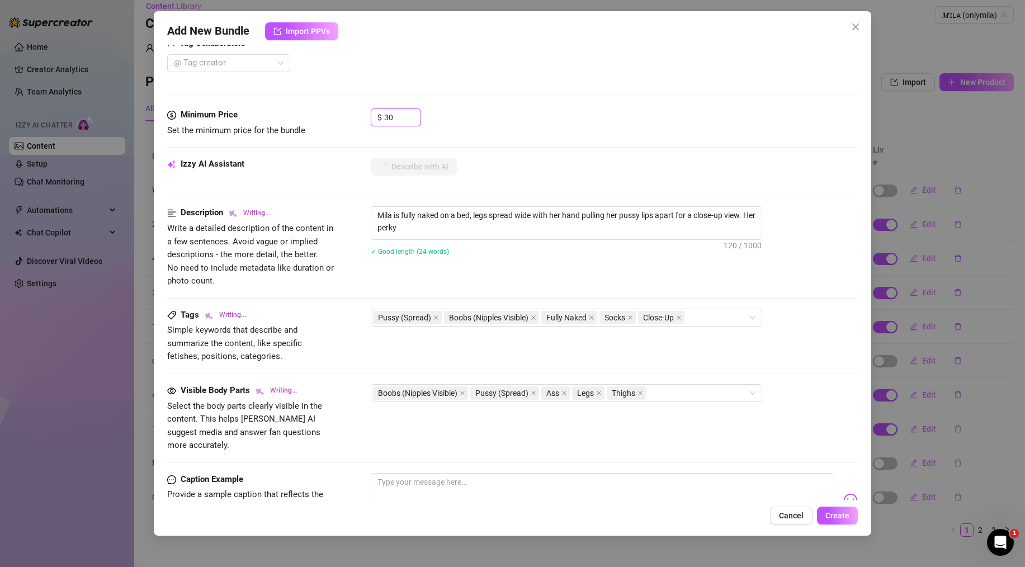
type textarea "Mila is fully naked on a bed, legs spread wide with her hand pulling her pussy …"
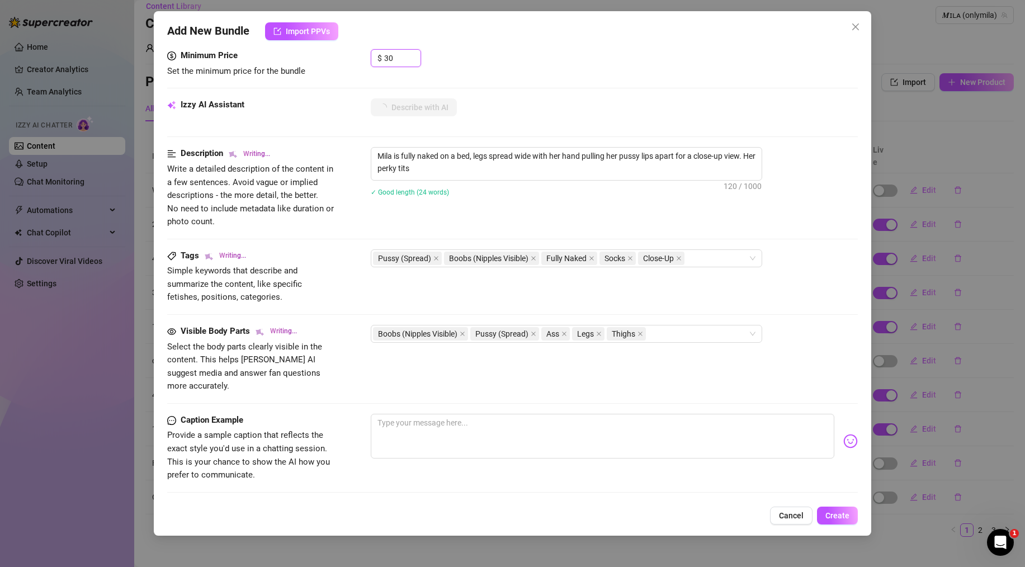
type textarea "Mila is fully naked on a bed, legs spread wide with her hand pulling her pussy …"
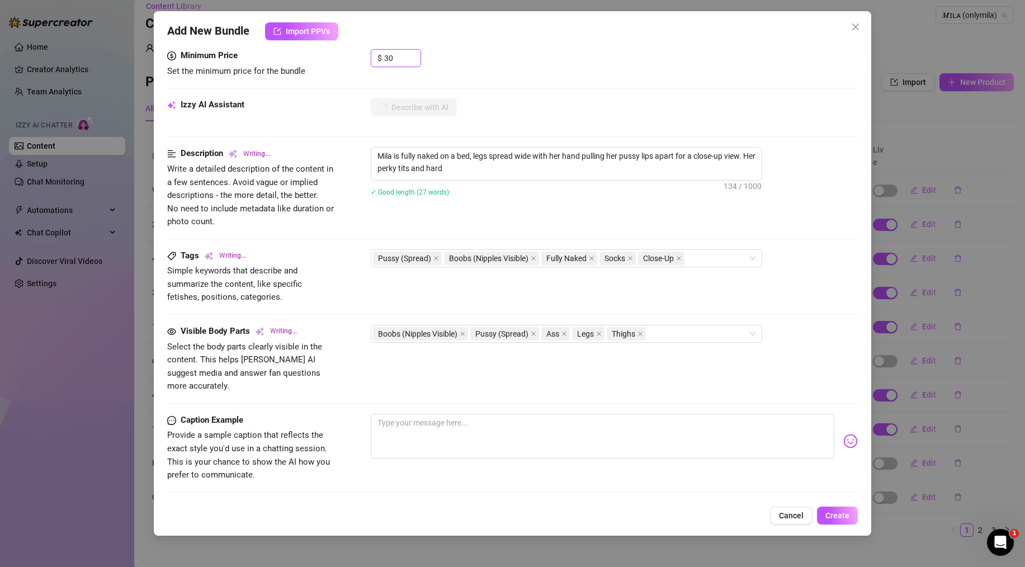
type textarea "Mila is fully naked on a bed, legs spread wide with her hand pulling her pussy …"
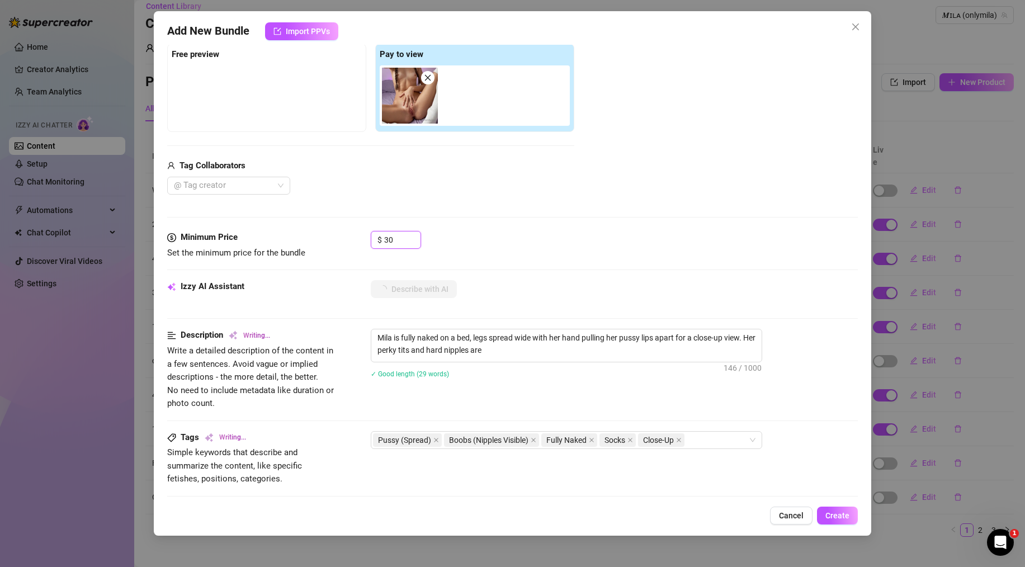
type textarea "Mila is fully naked on a bed, legs spread wide with her hand pulling her pussy …"
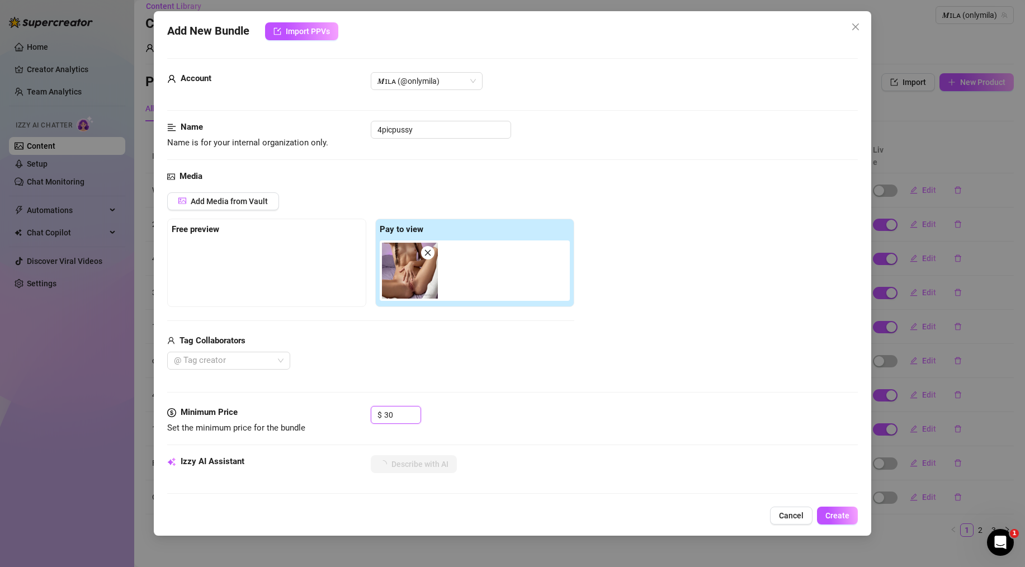
type textarea "Mila is fully naked on a bed, legs spread wide with her hand pulling her pussy …"
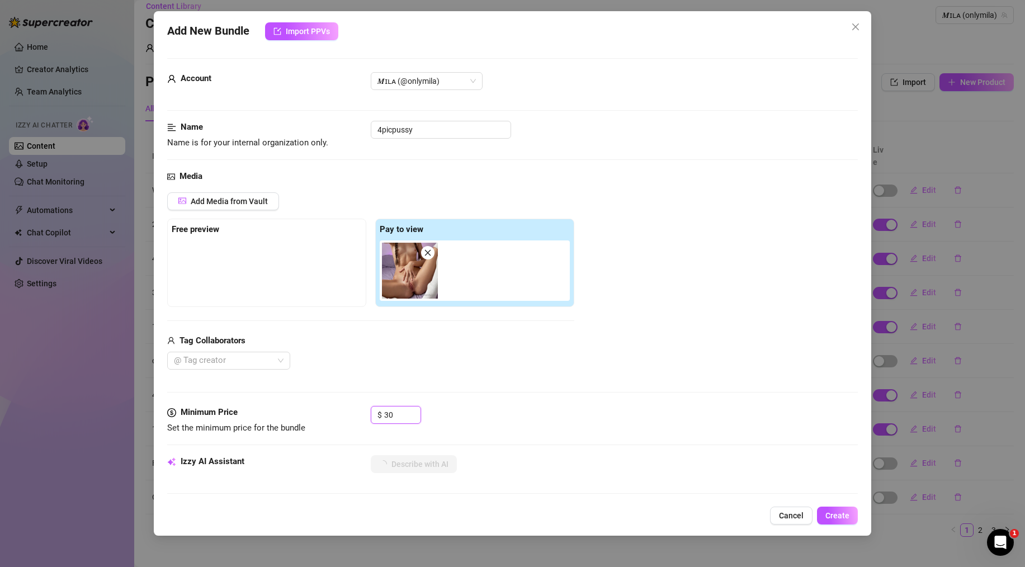
type textarea "Mila is fully naked on a bed, legs spread wide with her hand pulling her pussy …"
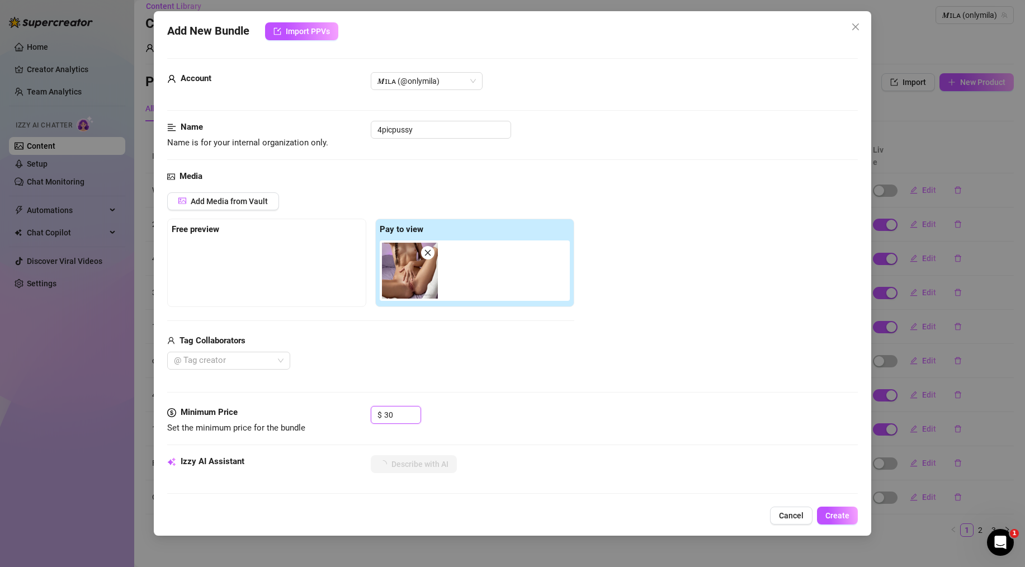
type textarea "Mila is fully naked on a bed, legs spread wide with her hand pulling her pussy …"
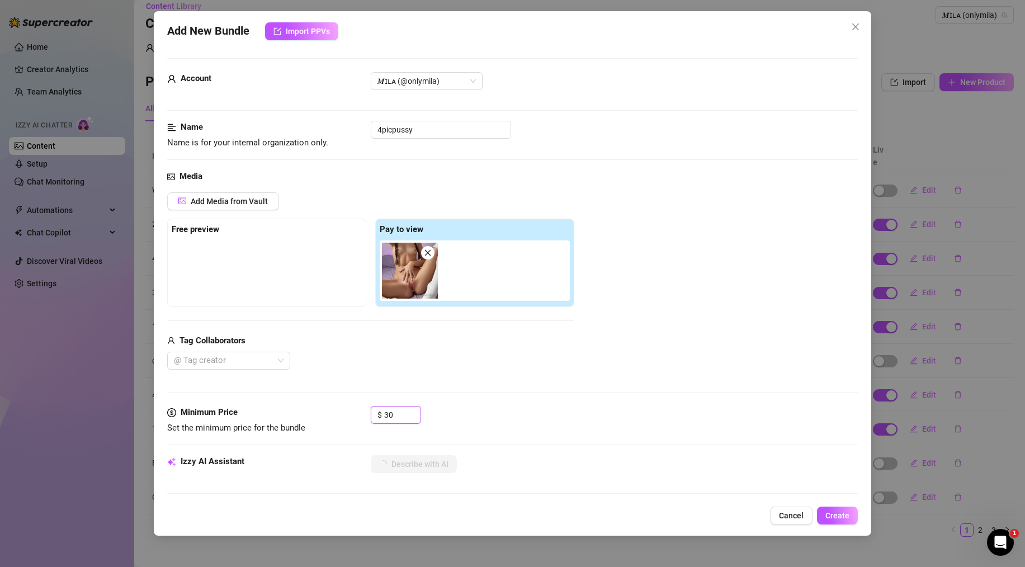
type textarea "Mila is fully naked on a bed, legs spread wide with her hand pulling her pussy …"
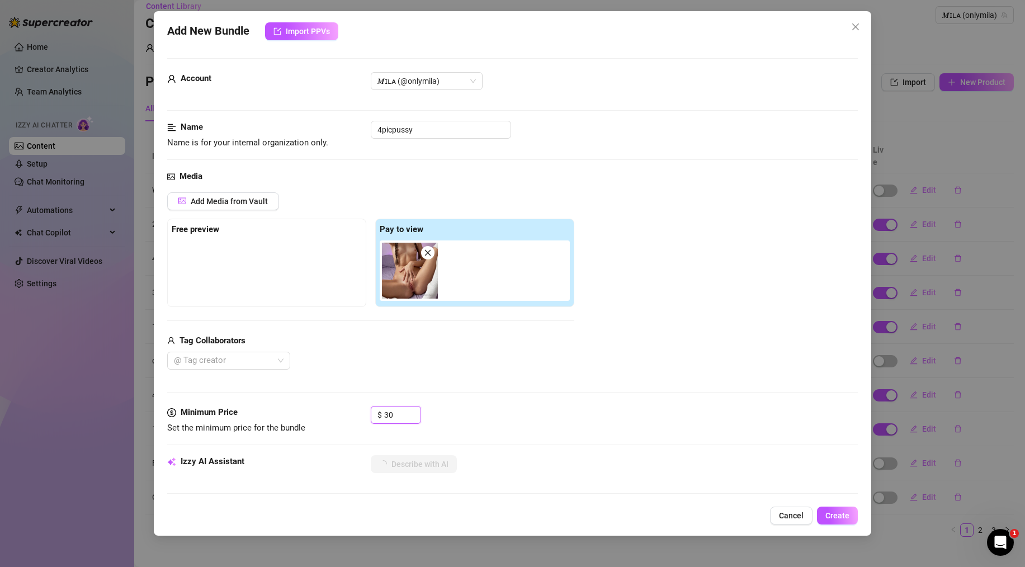
type textarea "Mila is fully naked on a bed, legs spread wide with her hand pulling her pussy …"
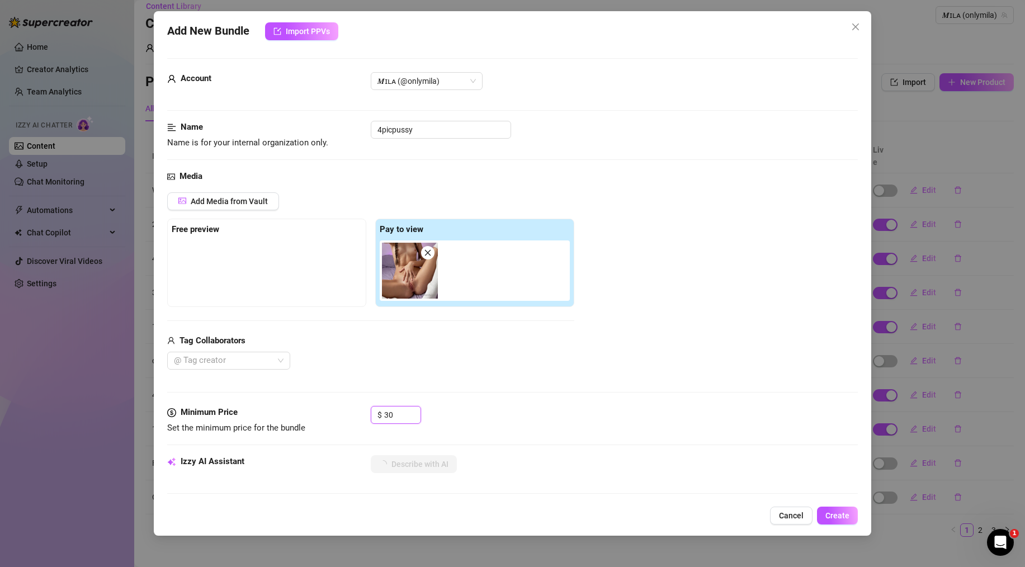
type textarea "Mila is fully naked on a bed, legs spread wide with her hand pulling her pussy …"
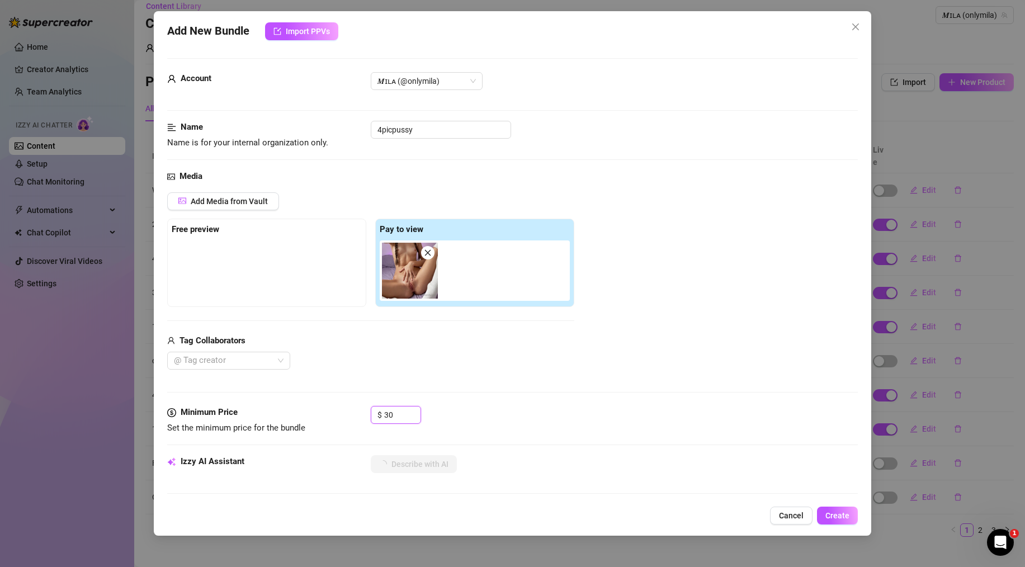
type textarea "Mila is fully naked on a bed, legs spread wide with her hand pulling her pussy …"
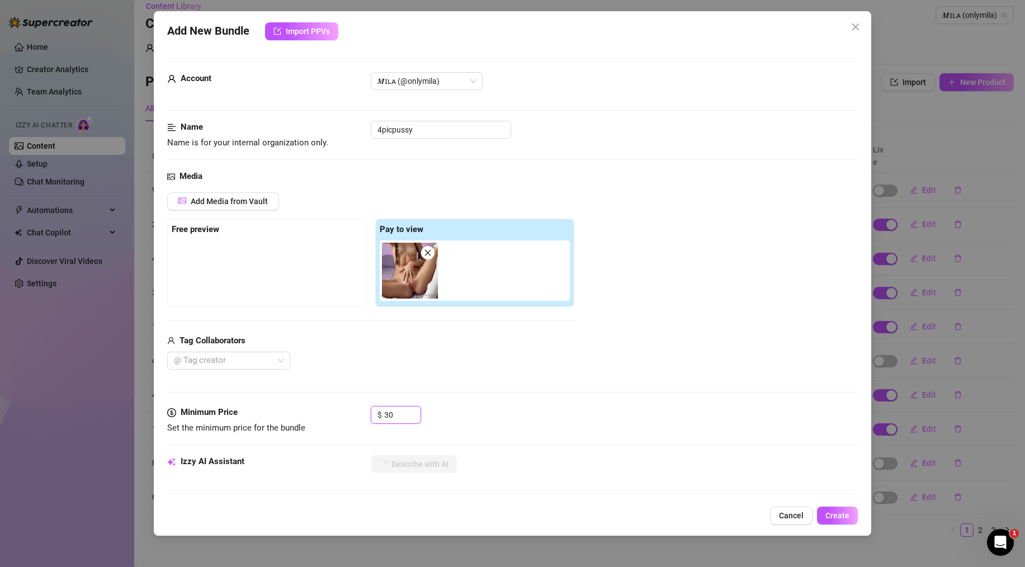
type textarea "Mila is fully naked on a bed, legs spread wide with her hand pulling her pussy …"
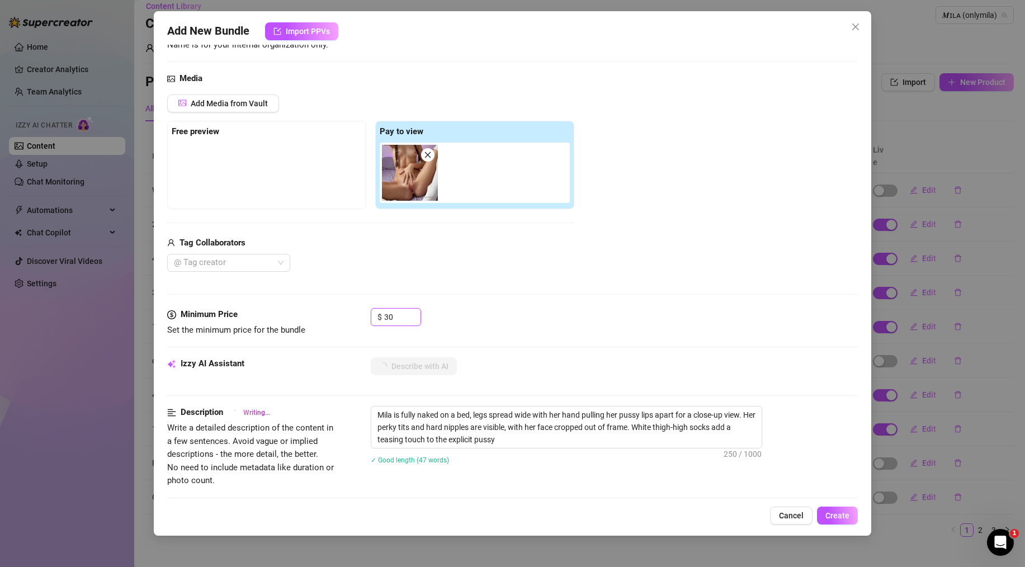
type textarea "Mila is fully naked on a bed, legs spread wide with her hand pulling her pussy …"
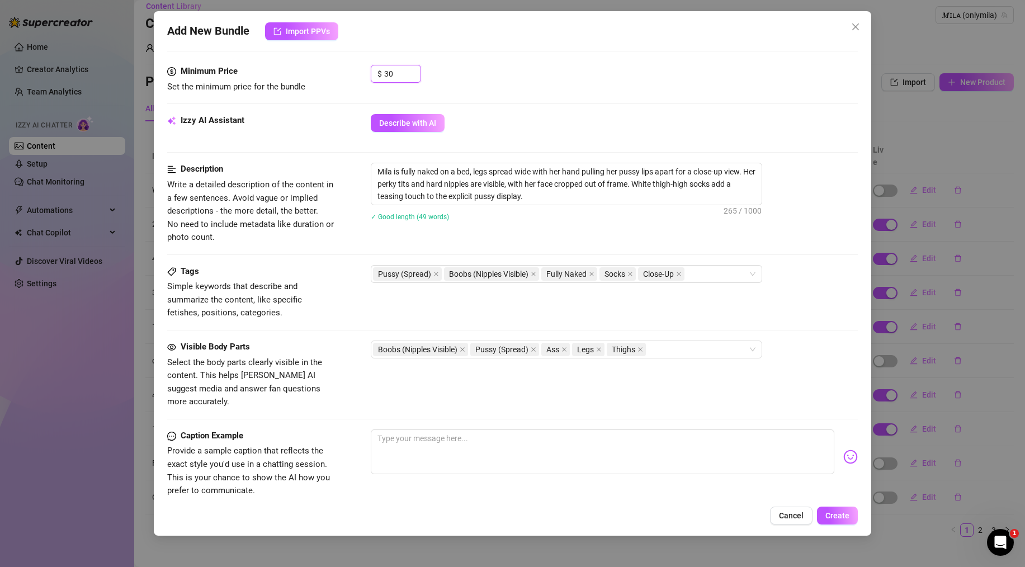
scroll to position [484, 0]
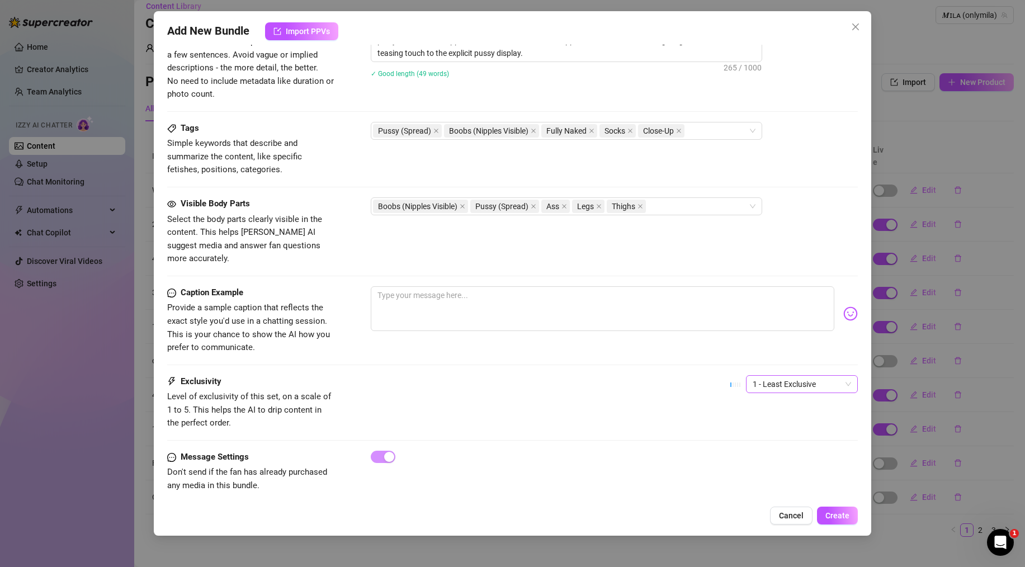
click at [781, 376] on span "1 - Least Exclusive" at bounding box center [801, 384] width 98 height 17
type input "30"
drag, startPoint x: 791, startPoint y: 430, endPoint x: 796, endPoint y: 453, distance: 23.9
click at [796, 453] on div "1 - Least Exclusive 2 3 4 5 - Most Exclusive 🔥" at bounding box center [793, 428] width 107 height 89
click at [769, 445] on div "4" at bounding box center [793, 446] width 94 height 12
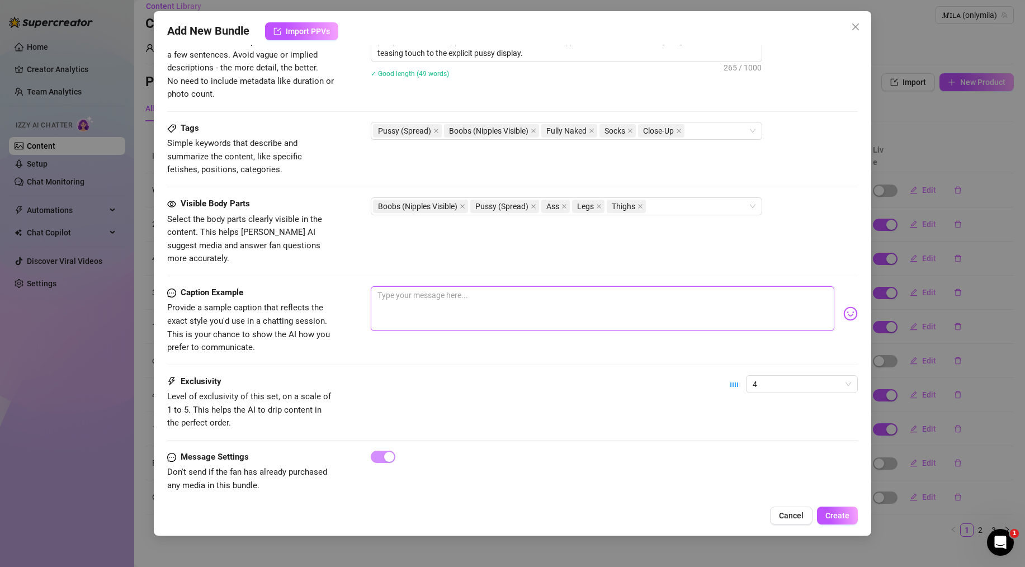
click at [721, 297] on textarea at bounding box center [602, 308] width 463 height 45
click at [477, 286] on textarea at bounding box center [602, 308] width 463 height 45
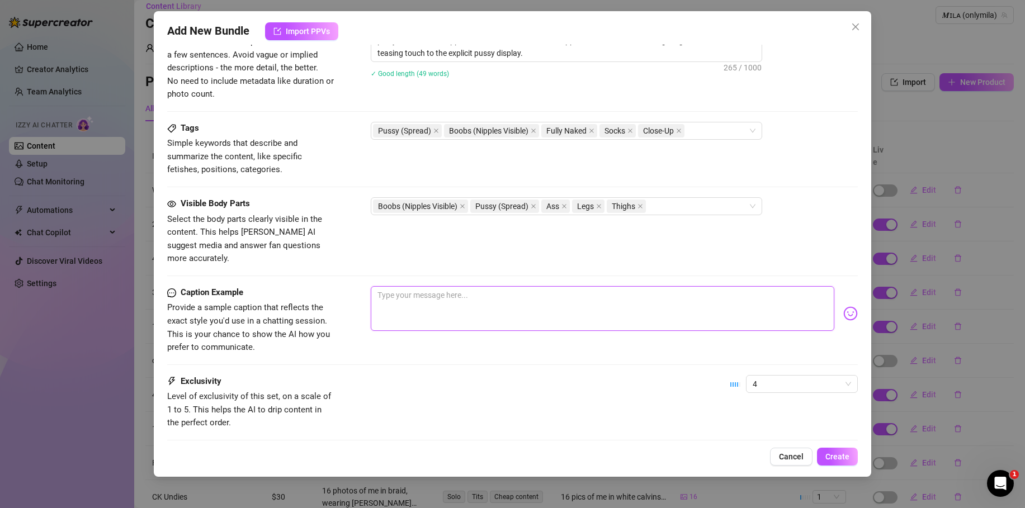
click at [449, 286] on textarea at bounding box center [602, 308] width 463 height 45
paste textarea "They say yoga clears the mind… but all I want is something deep inside me 😏🖤"
type textarea "They say yoga clears the mind… but all I want is something deep inside me 😏🖤"
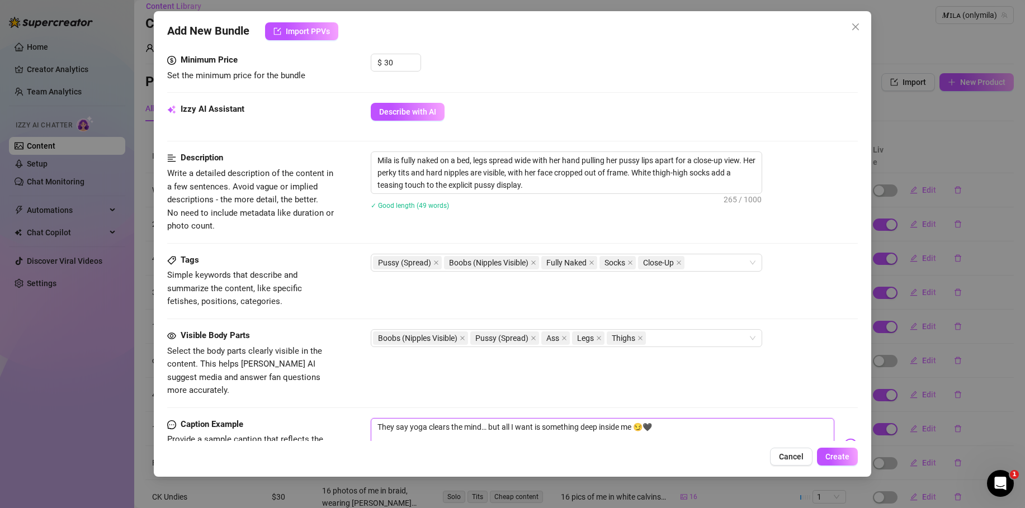
scroll to position [290, 0]
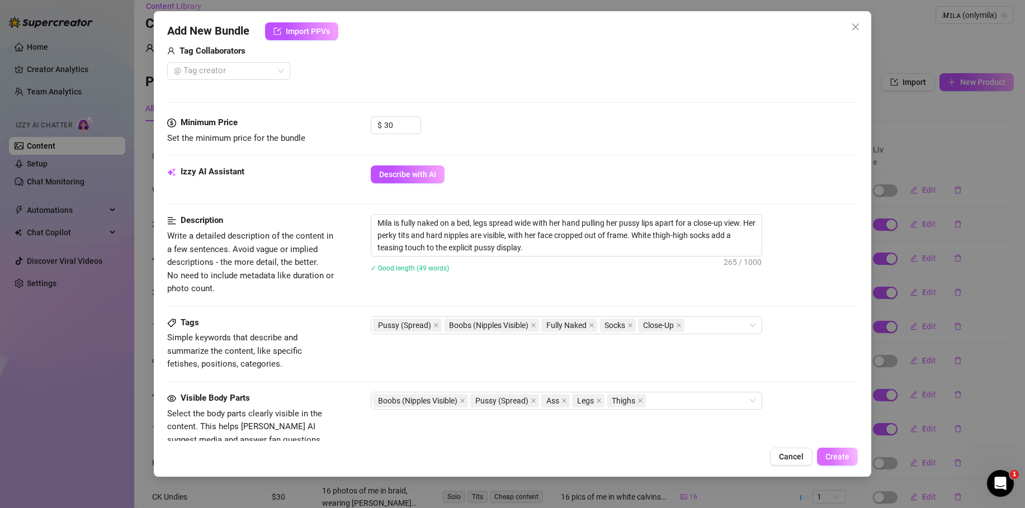
type textarea "They say yoga clears the mind… but all I want is something deep inside me 😏🖤"
click at [832, 456] on span "Create" at bounding box center [837, 456] width 24 height 9
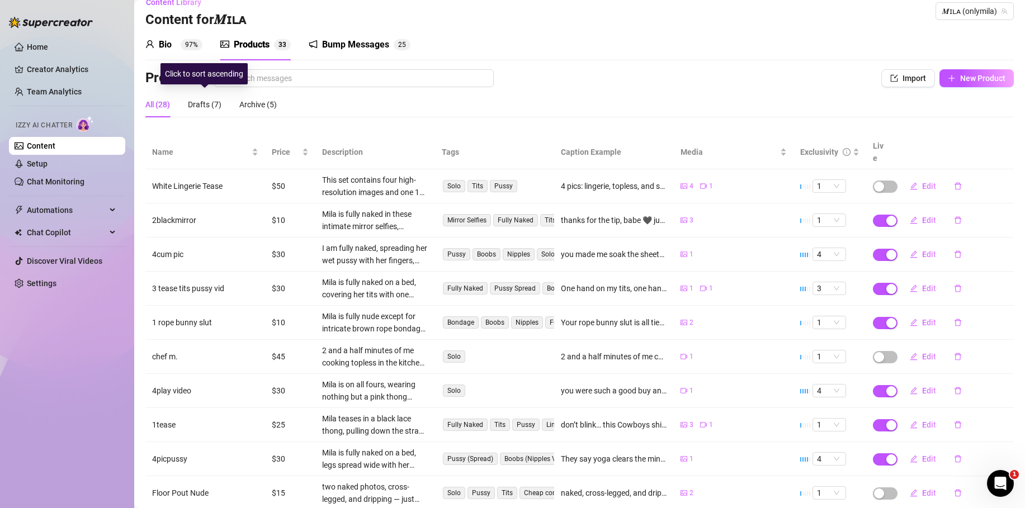
scroll to position [0, 0]
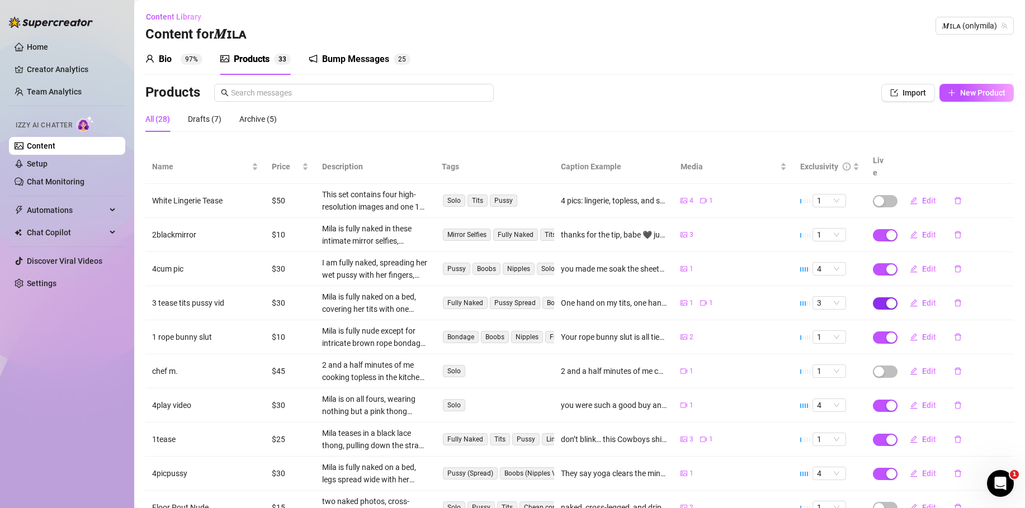
click at [873, 297] on span "button" at bounding box center [885, 303] width 25 height 12
click at [961, 263] on span "OK" at bounding box center [966, 264] width 11 height 9
click at [27, 46] on link "Home" at bounding box center [37, 46] width 21 height 9
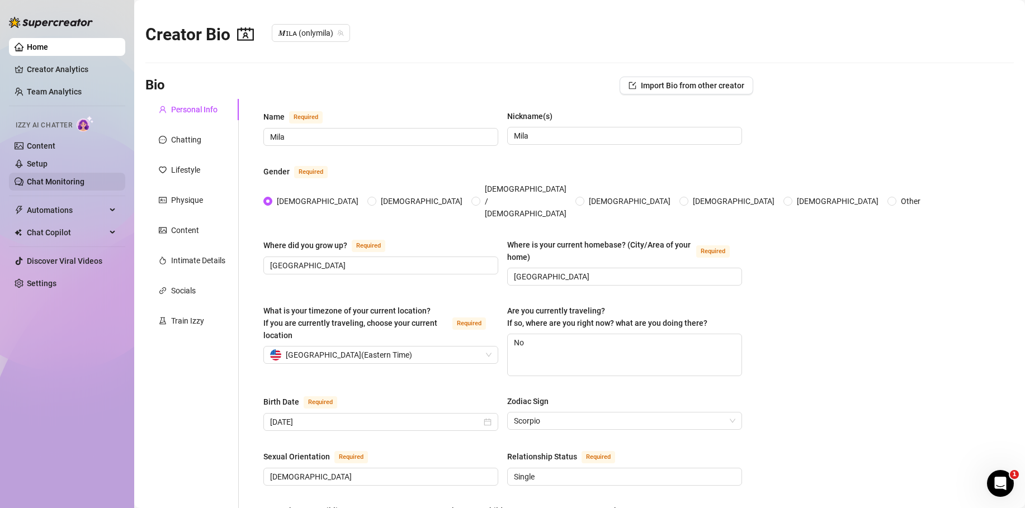
click at [31, 186] on link "Chat Monitoring" at bounding box center [56, 181] width 58 height 9
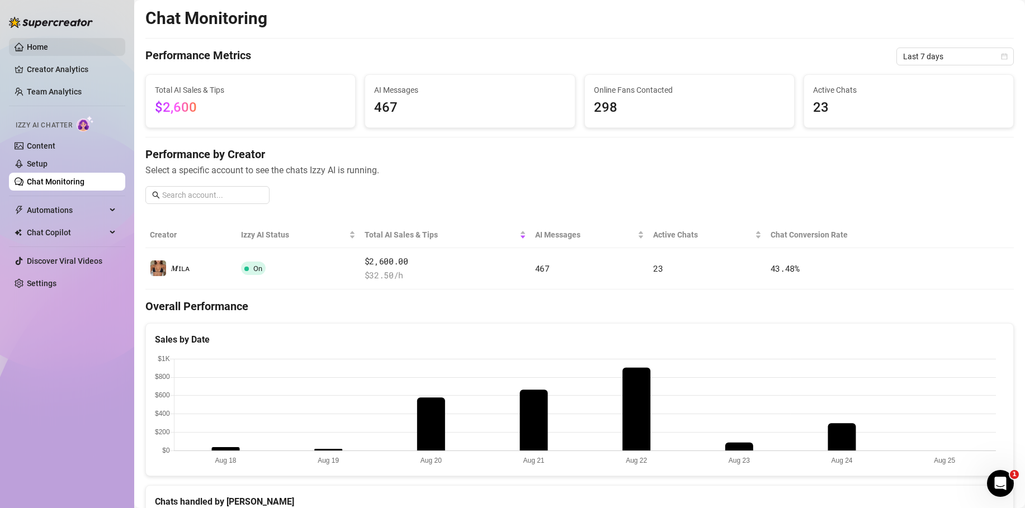
click at [48, 42] on link "Home" at bounding box center [37, 46] width 21 height 9
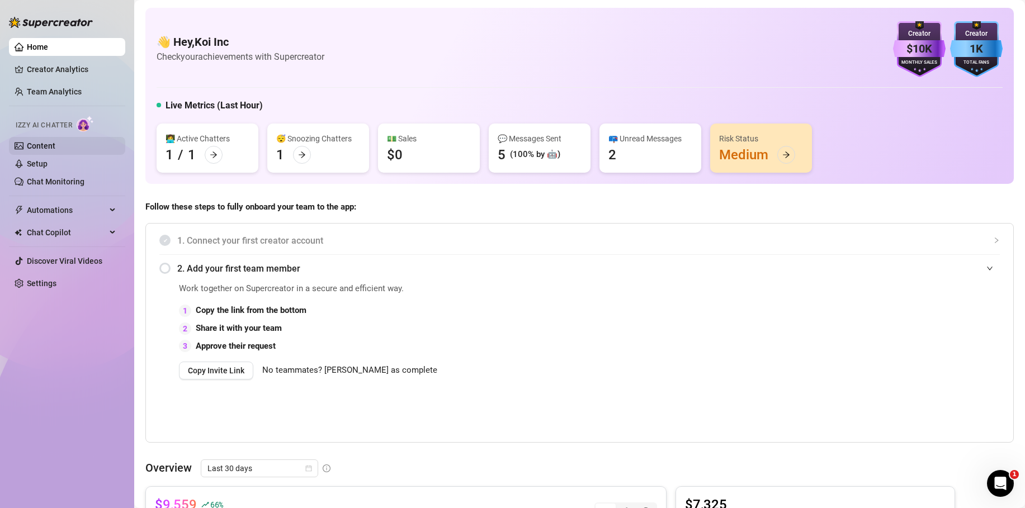
click at [35, 143] on link "Content" at bounding box center [41, 145] width 29 height 9
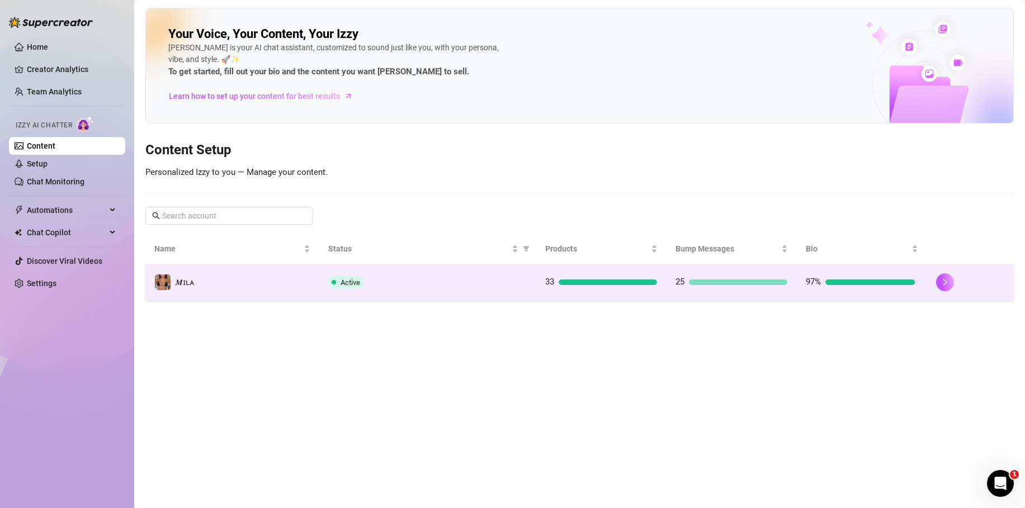
click at [404, 288] on div "Active" at bounding box center [427, 282] width 199 height 13
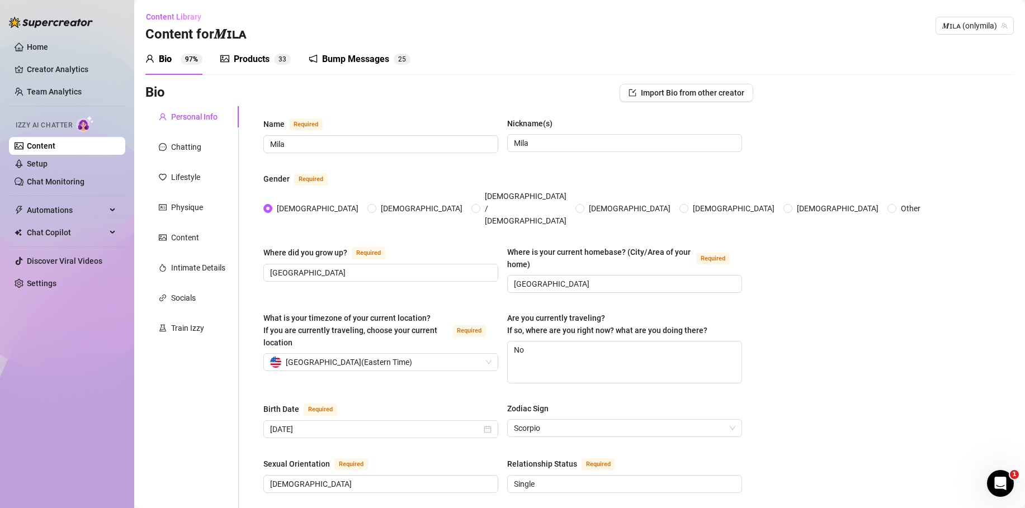
click at [252, 59] on div "Products" at bounding box center [252, 59] width 36 height 13
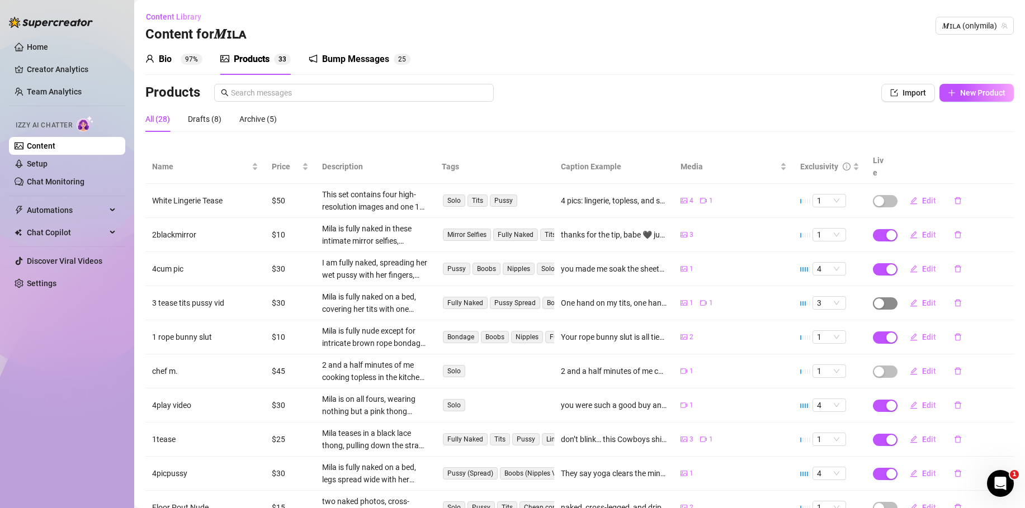
click at [881, 297] on span "button" at bounding box center [885, 303] width 25 height 12
click at [953, 259] on button "OK" at bounding box center [954, 264] width 18 height 13
click at [828, 297] on span "3" at bounding box center [829, 303] width 25 height 12
click at [821, 362] on div "4" at bounding box center [822, 364] width 16 height 12
click at [831, 297] on span "3" at bounding box center [829, 303] width 25 height 12
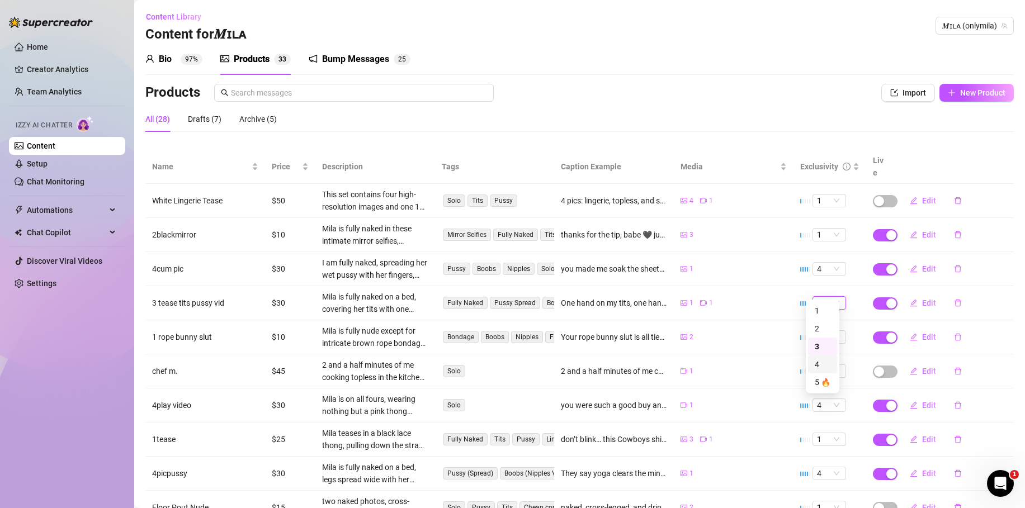
click at [817, 363] on div "4" at bounding box center [822, 364] width 16 height 12
click at [793, 290] on td "3" at bounding box center [829, 303] width 73 height 34
click at [922, 298] on span "Edit" at bounding box center [929, 302] width 14 height 9
type textarea "One hand on my tits, one hand on my pussy… which one do you want me to finish w…"
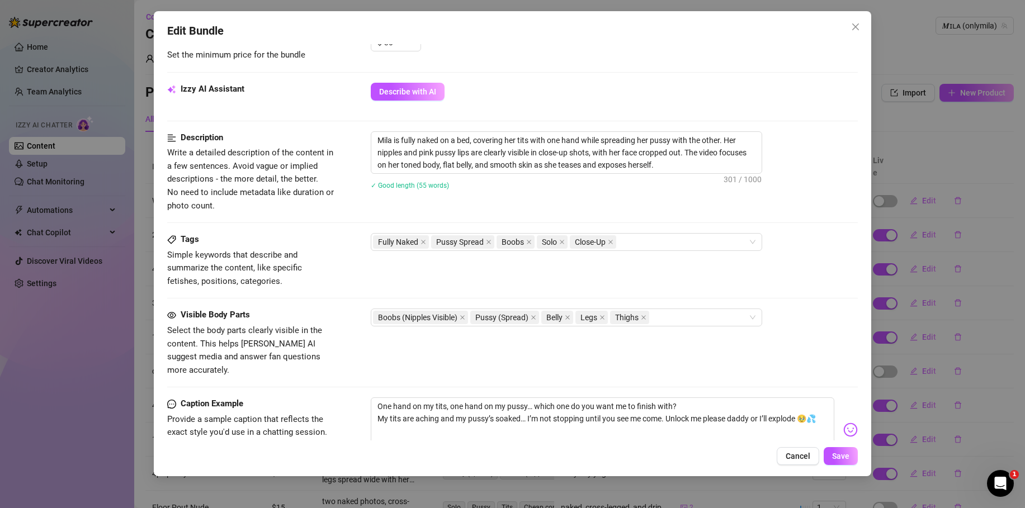
scroll to position [543, 0]
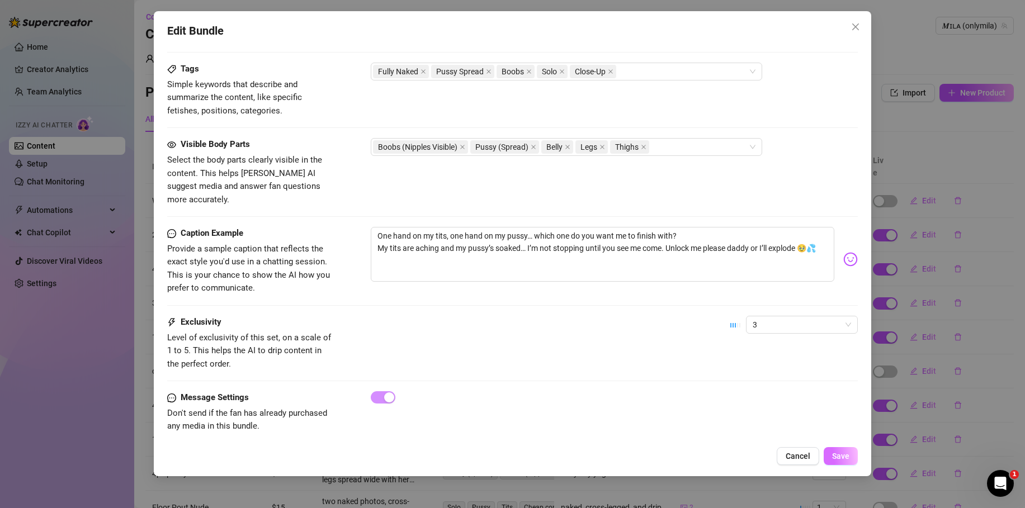
click at [838, 459] on span "Save" at bounding box center [840, 456] width 17 height 9
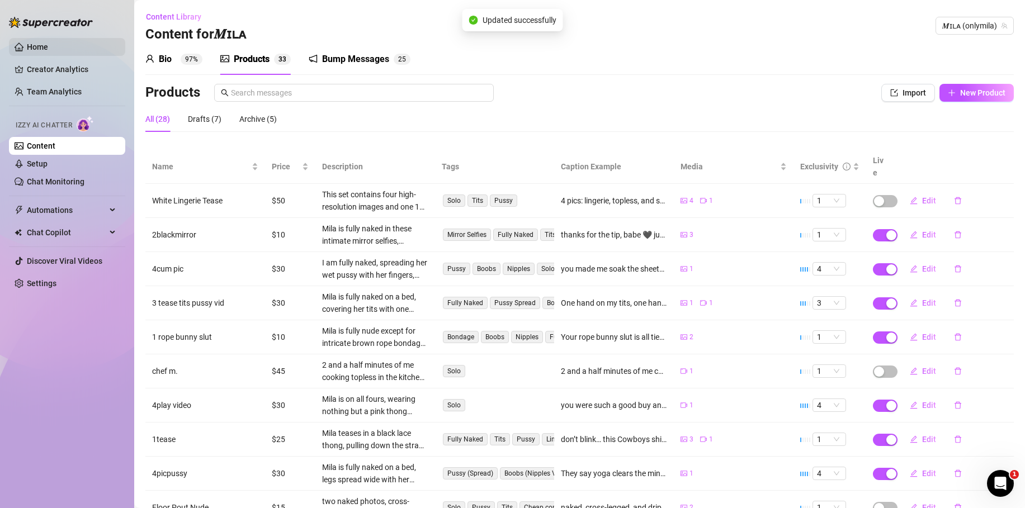
click at [48, 51] on link "Home" at bounding box center [37, 46] width 21 height 9
